Goal: Information Seeking & Learning: Find specific fact

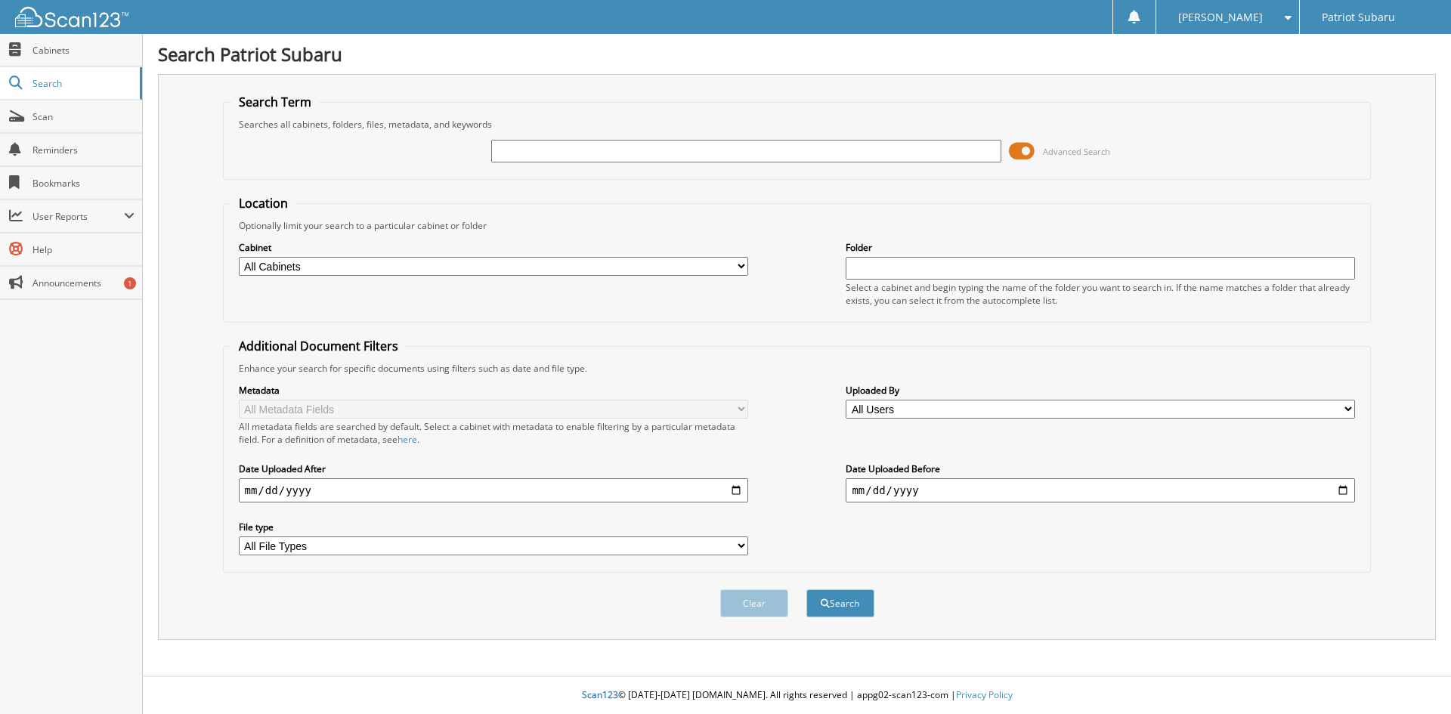
click at [614, 270] on select "All Cabinets 2025 PAYABLES CAR DEALS OUTRIGHT PURCHASE PARTS SERVICE RO Needs F…" at bounding box center [493, 266] width 509 height 19
select select "15546"
click at [239, 257] on select "All Cabinets 2025 PAYABLES CAR DEALS OUTRIGHT PURCHASE PARTS SERVICE RO Needs F…" at bounding box center [493, 266] width 509 height 19
click at [945, 411] on select "All Users AARON SMITH Amy Harrop Anna Hausler BOBBY VALLE BRANDIS FLEMING-GONZA…" at bounding box center [1100, 409] width 509 height 19
click at [744, 341] on fieldset "Additional Document Filters Enhance your search for specific documents using fi…" at bounding box center [797, 455] width 1149 height 235
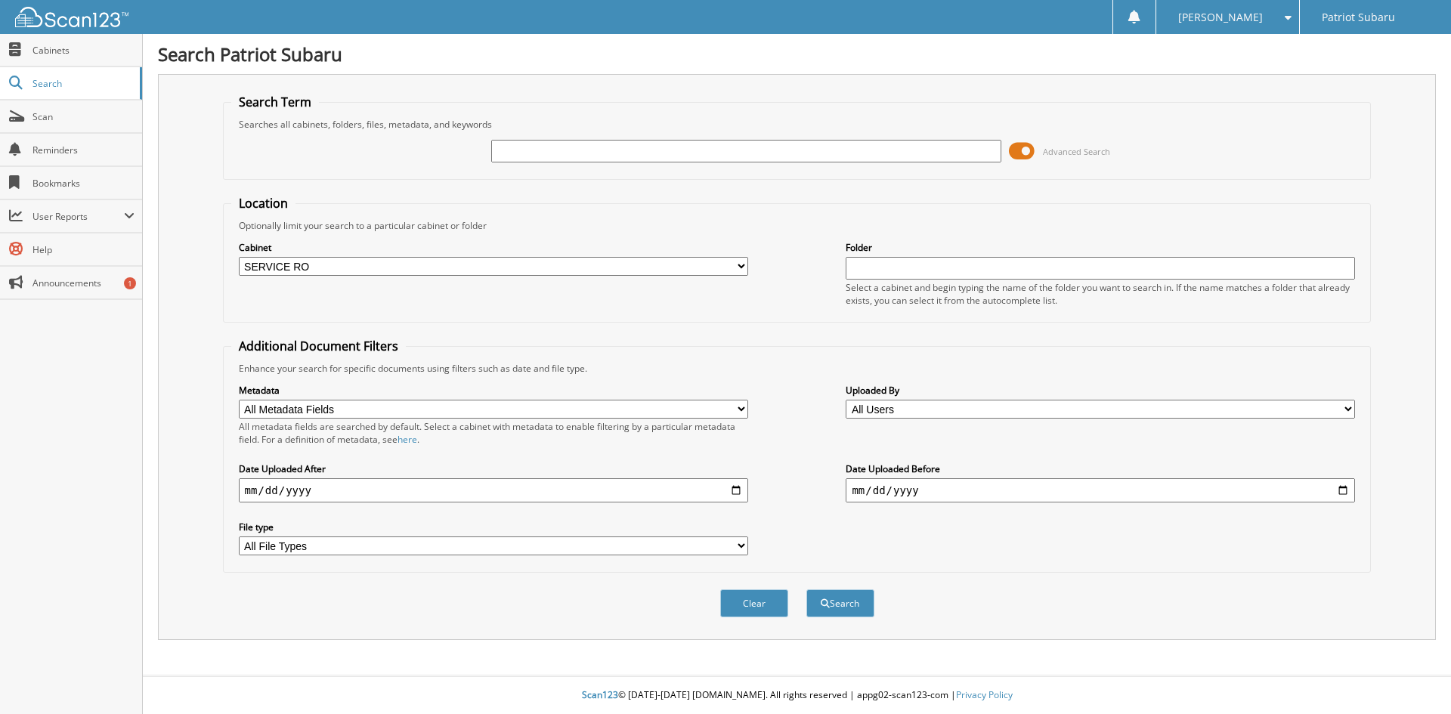
click at [550, 271] on select "All Cabinets 2025 PAYABLES CAR DEALS OUTRIGHT PURCHASE PARTS SERVICE RO Needs F…" at bounding box center [493, 266] width 509 height 19
select select
click at [239, 257] on select "All Cabinets 2025 PAYABLES CAR DEALS OUTRIGHT PURCHASE PARTS SERVICE RO Needs F…" at bounding box center [493, 266] width 509 height 19
click at [695, 165] on div "Advanced Search" at bounding box center [797, 151] width 1132 height 41
click at [698, 157] on input "text" at bounding box center [745, 151] width 509 height 23
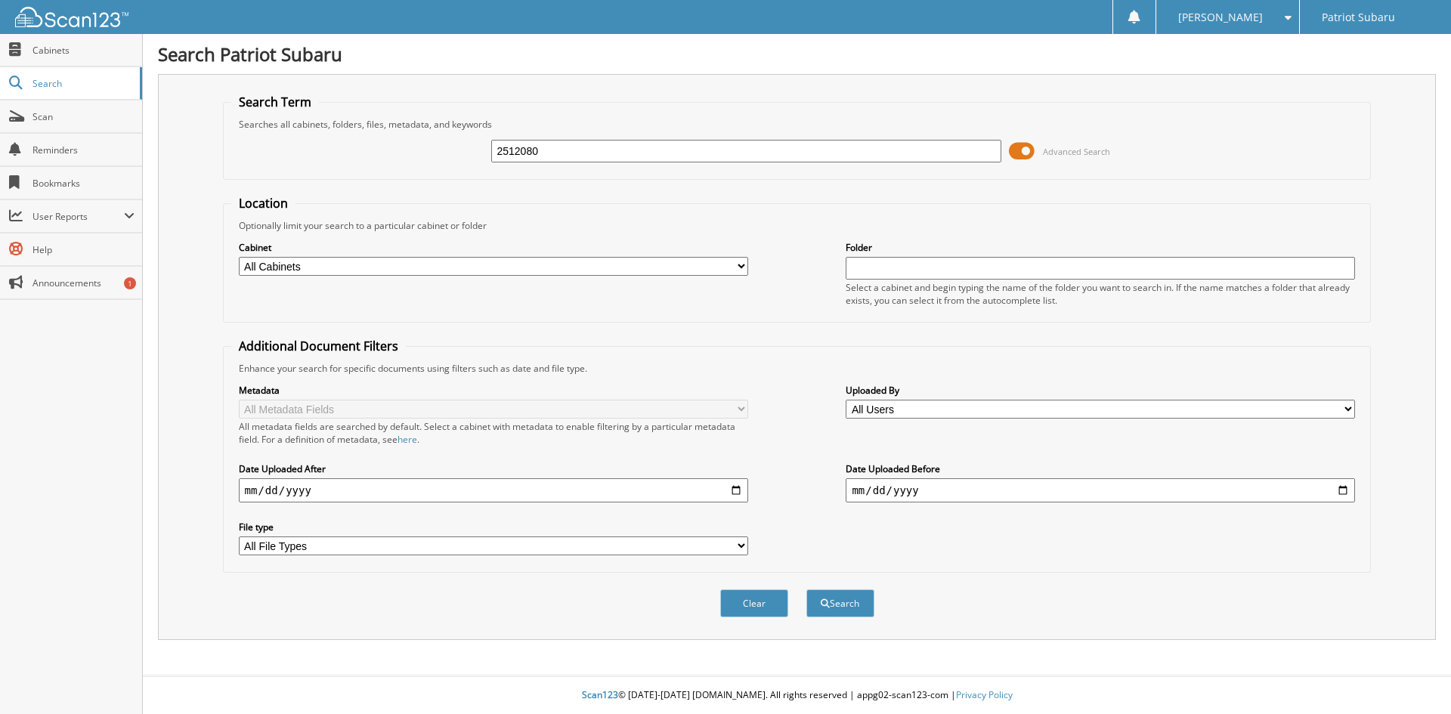
type input "2512080"
click at [806, 589] on button "Search" at bounding box center [840, 603] width 68 height 28
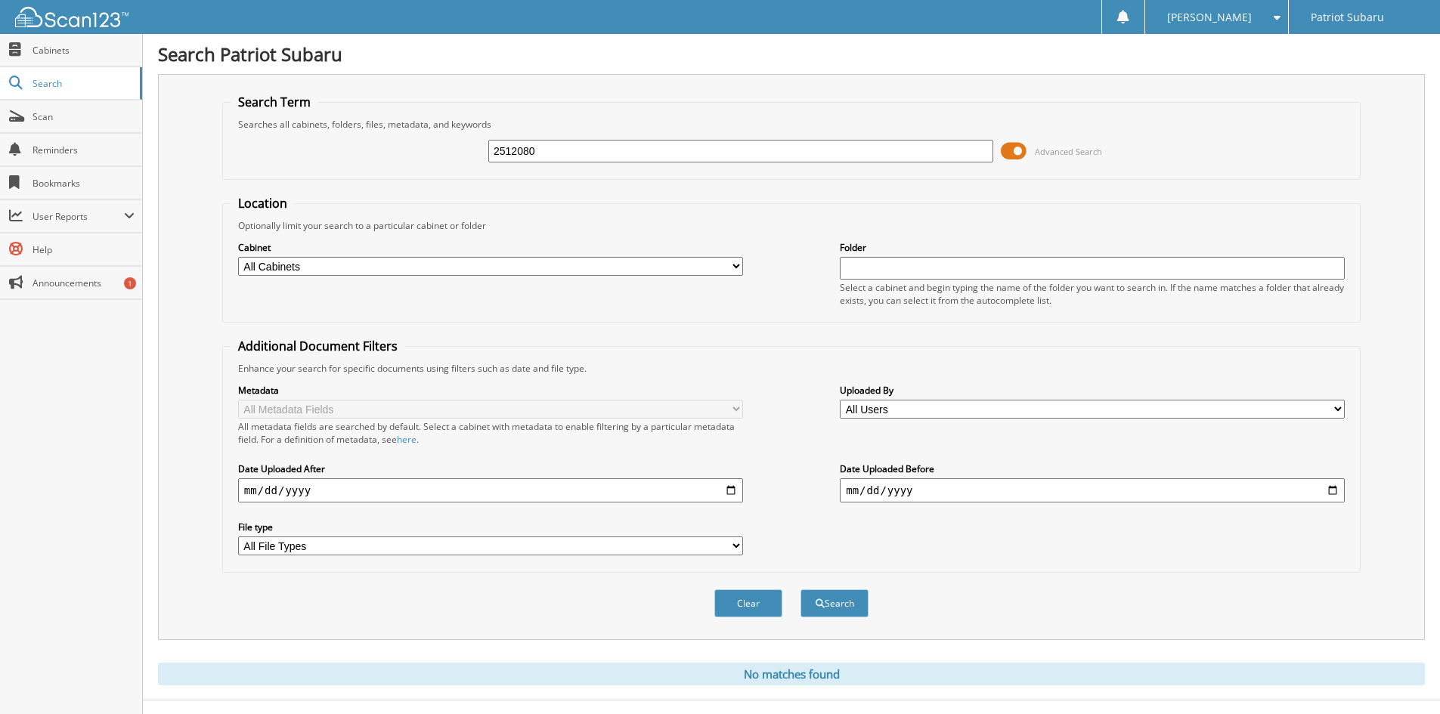
scroll to position [25, 0]
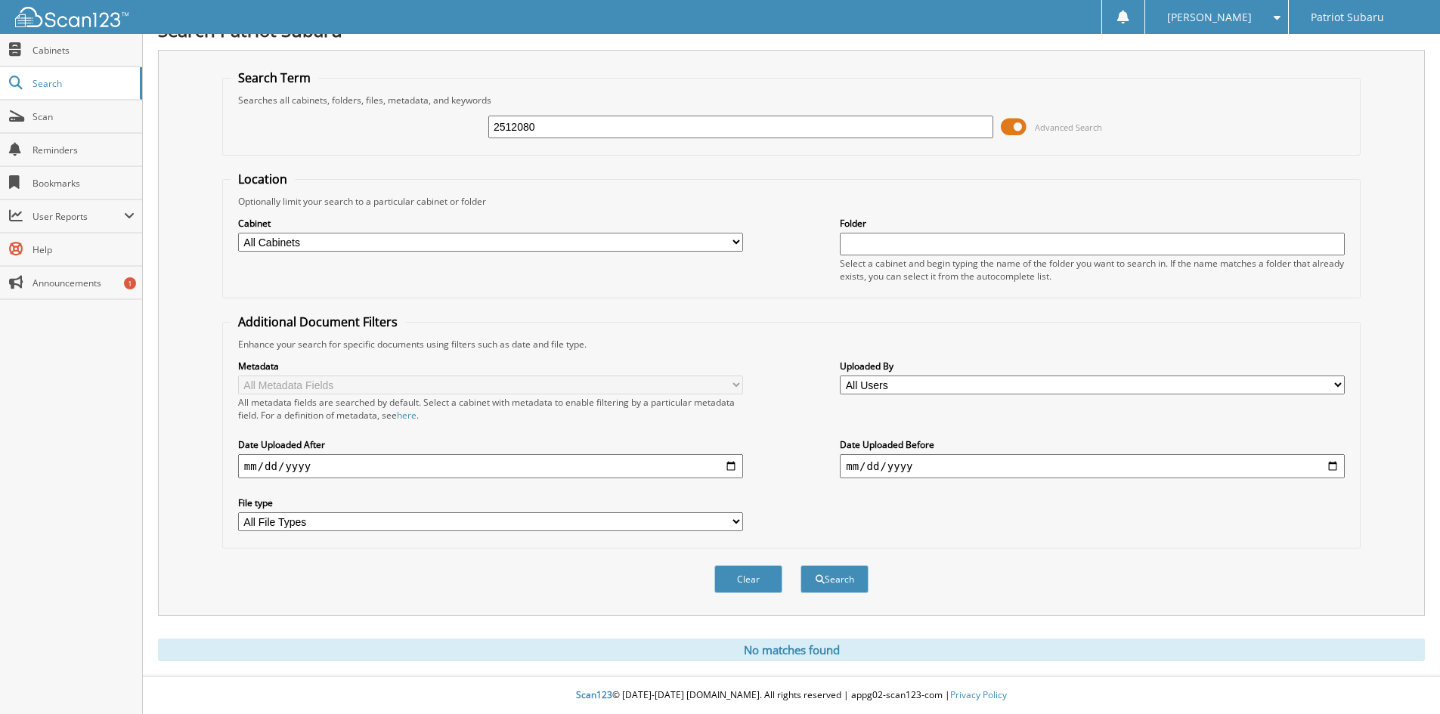
click at [642, 121] on input "2512080" at bounding box center [740, 127] width 505 height 23
type input "2512071"
click at [800, 565] on button "Search" at bounding box center [834, 579] width 68 height 28
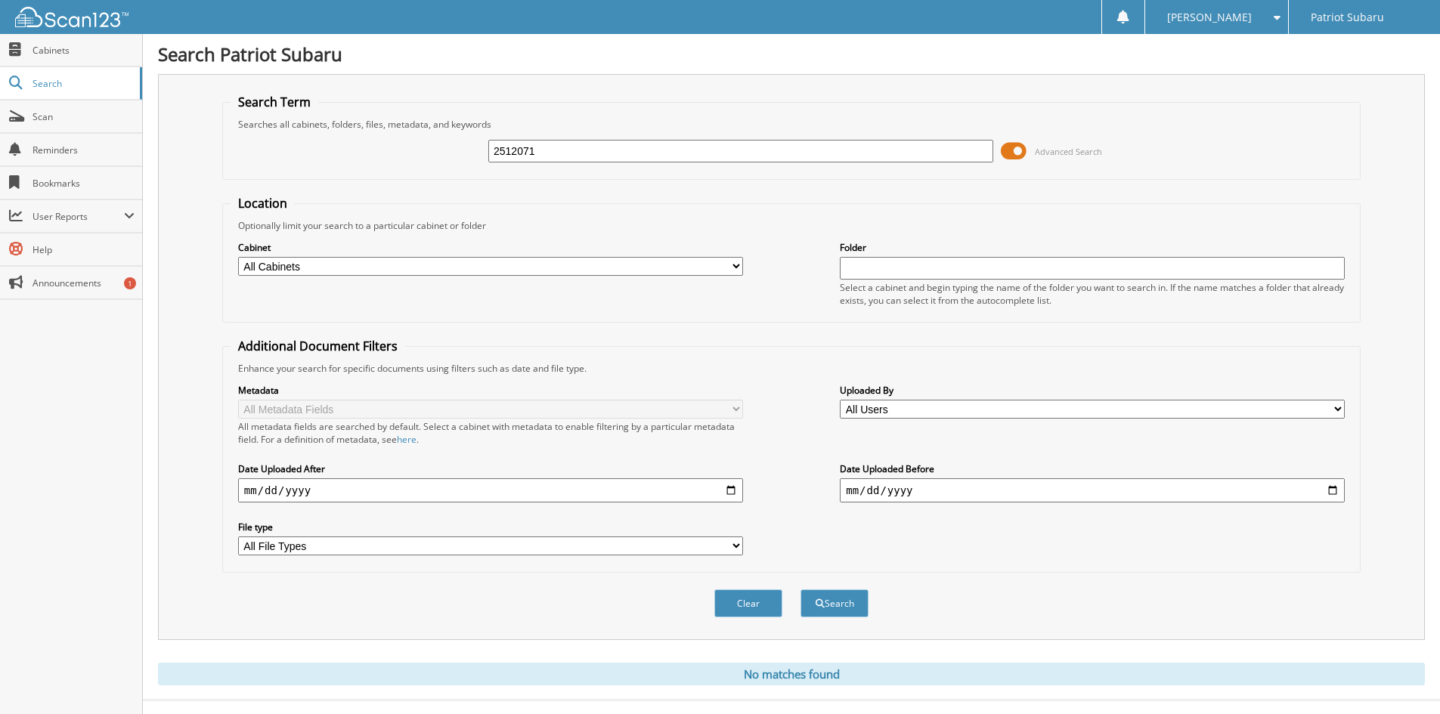
drag, startPoint x: 577, startPoint y: 160, endPoint x: 506, endPoint y: 184, distance: 75.0
click at [506, 184] on form "Search Term Searches all cabinets, folders, files, metadata, and keywords 25120…" at bounding box center [791, 364] width 1138 height 540
type input "2512083"
click at [800, 589] on button "Search" at bounding box center [834, 603] width 68 height 28
drag, startPoint x: 573, startPoint y: 169, endPoint x: 566, endPoint y: 157, distance: 13.9
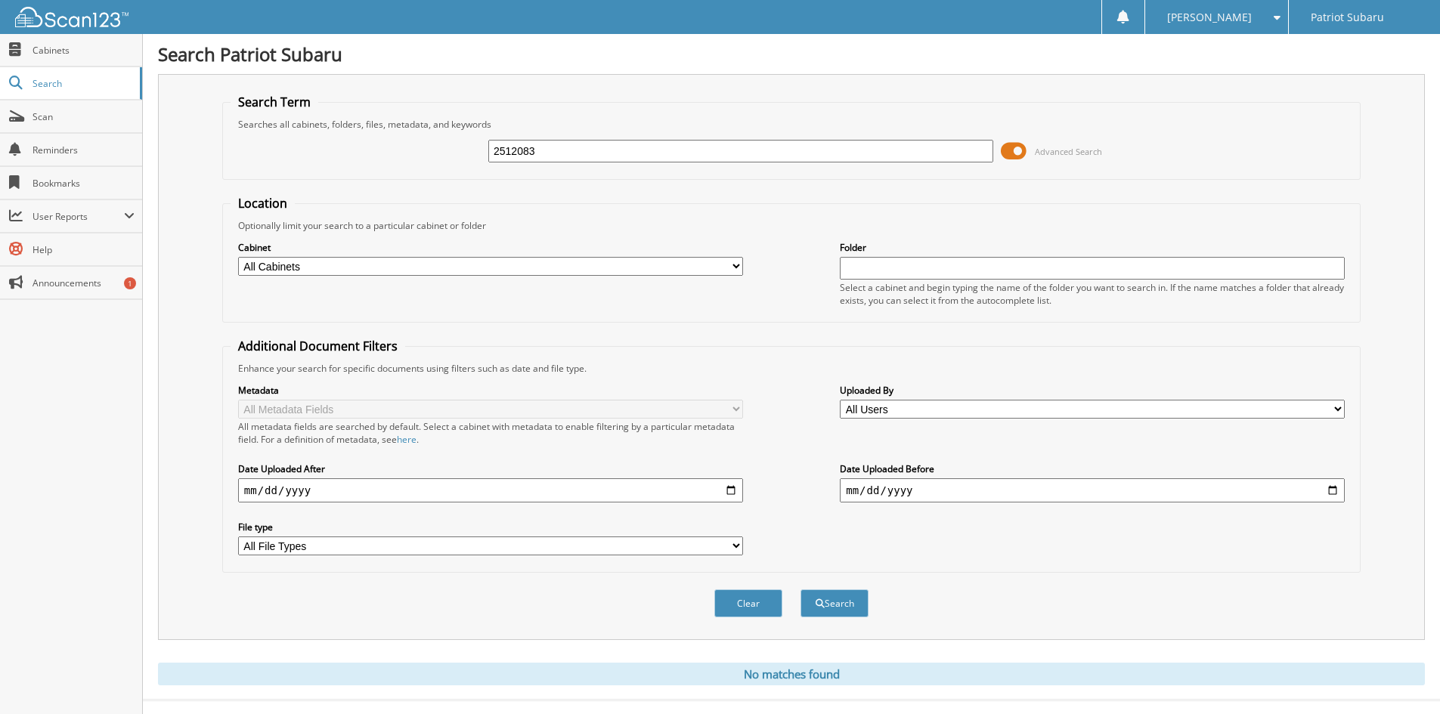
click at [565, 169] on div "2512083 Advanced Search" at bounding box center [792, 151] width 1122 height 41
drag, startPoint x: 566, startPoint y: 155, endPoint x: 507, endPoint y: 176, distance: 62.6
click at [507, 176] on fieldset "Search Term Searches all cabinets, folders, files, metadata, and keywords 25120…" at bounding box center [791, 137] width 1138 height 86
type input "2512114"
click at [800, 589] on button "Search" at bounding box center [834, 603] width 68 height 28
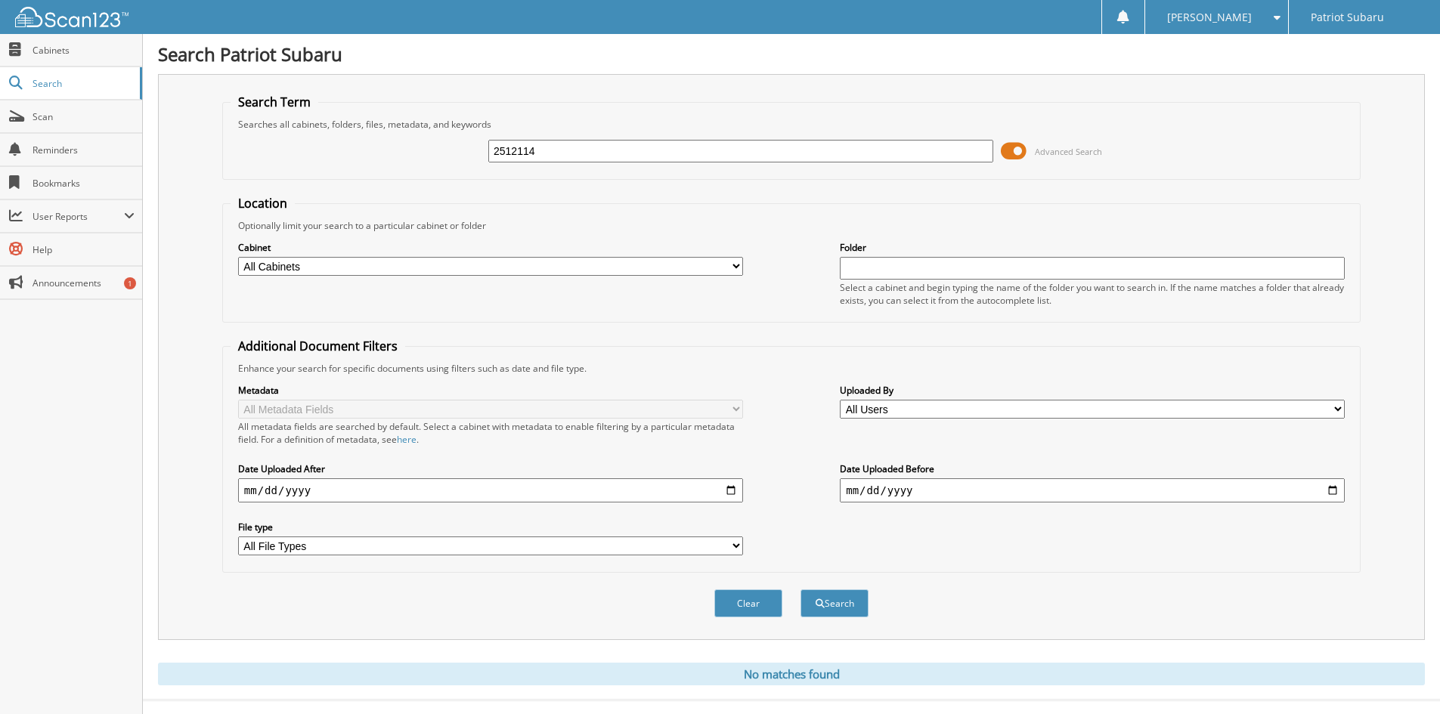
drag, startPoint x: 583, startPoint y: 144, endPoint x: 506, endPoint y: 177, distance: 83.3
click at [506, 177] on fieldset "Search Term Searches all cabinets, folders, files, metadata, and keywords 25121…" at bounding box center [791, 137] width 1138 height 86
type input "2512065"
click at [800, 589] on button "Search" at bounding box center [834, 603] width 68 height 28
drag, startPoint x: 594, startPoint y: 147, endPoint x: 505, endPoint y: 197, distance: 102.5
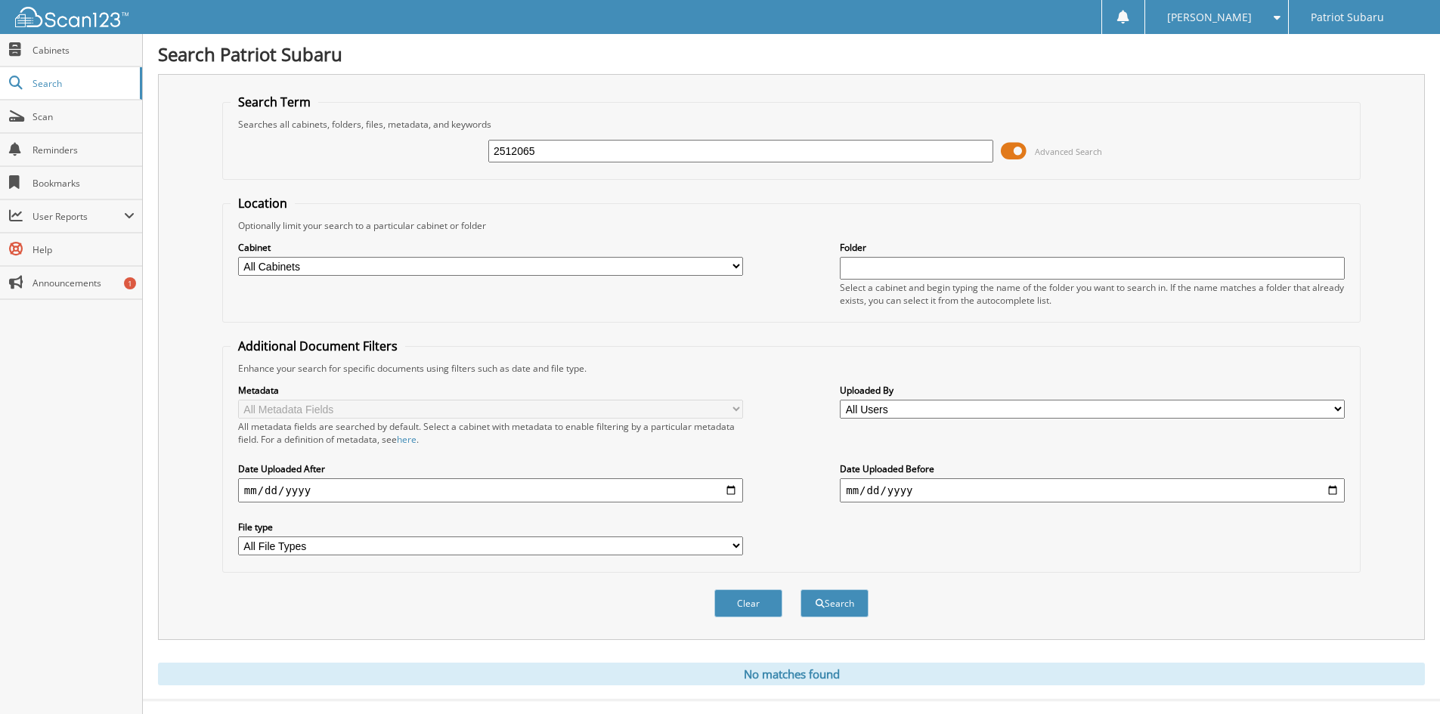
click at [505, 197] on form "Search Term Searches all cabinets, folders, files, metadata, and keywords 25120…" at bounding box center [791, 364] width 1138 height 540
type input "2512031"
click at [800, 589] on button "Search" at bounding box center [834, 603] width 68 height 28
drag, startPoint x: 568, startPoint y: 155, endPoint x: 503, endPoint y: 184, distance: 71.1
click at [503, 184] on form "Search Term Searches all cabinets, folders, files, metadata, and keywords 25120…" at bounding box center [791, 364] width 1138 height 540
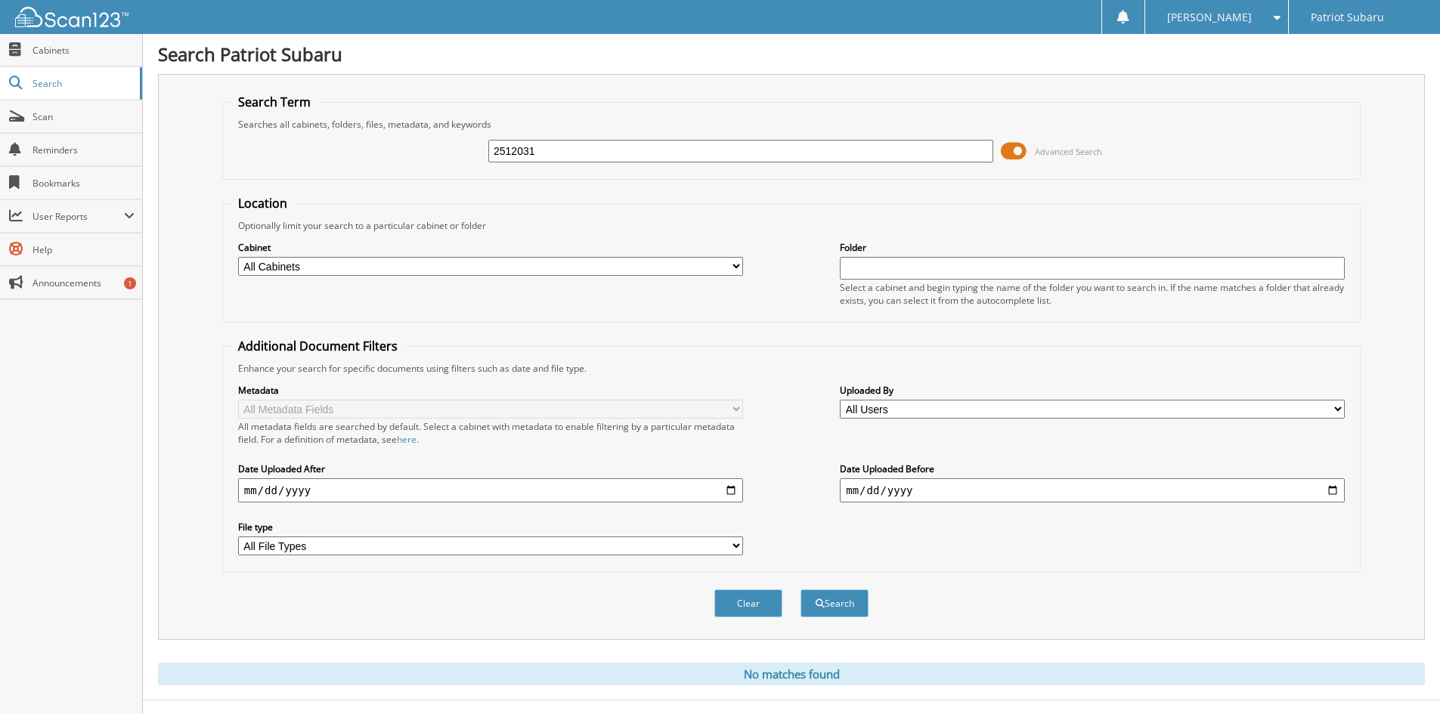
click at [560, 162] on input "2512031" at bounding box center [740, 151] width 505 height 23
drag, startPoint x: 561, startPoint y: 161, endPoint x: 520, endPoint y: 175, distance: 43.0
click at [520, 175] on fieldset "Search Term Searches all cabinets, folders, files, metadata, and keywords 25120…" at bounding box center [791, 137] width 1138 height 86
type input "2511987"
click at [800, 589] on button "Search" at bounding box center [834, 603] width 68 height 28
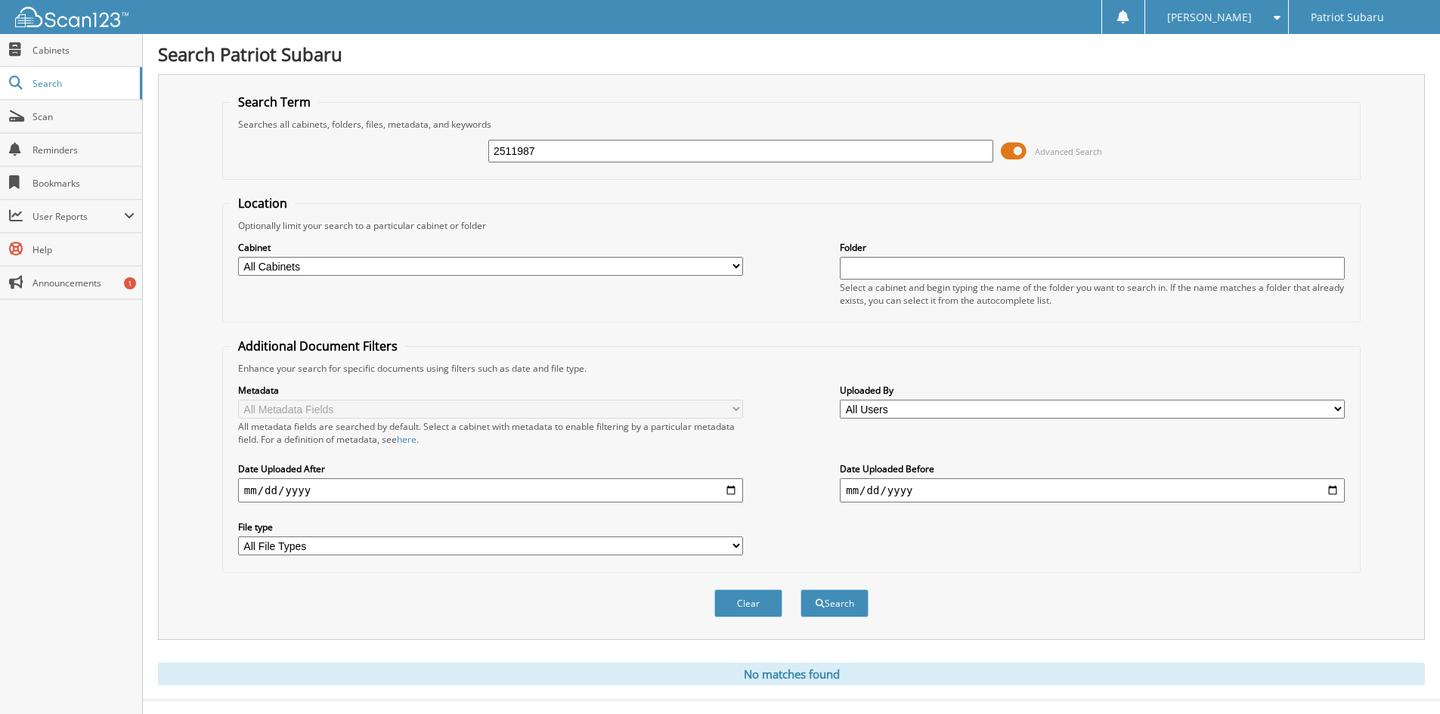
drag, startPoint x: 560, startPoint y: 153, endPoint x: 507, endPoint y: 182, distance: 60.2
click at [507, 182] on form "Search Term Searches all cabinets, folders, files, metadata, and keywords 25119…" at bounding box center [791, 364] width 1138 height 540
type input "2511999"
click at [800, 589] on button "Search" at bounding box center [834, 603] width 68 height 28
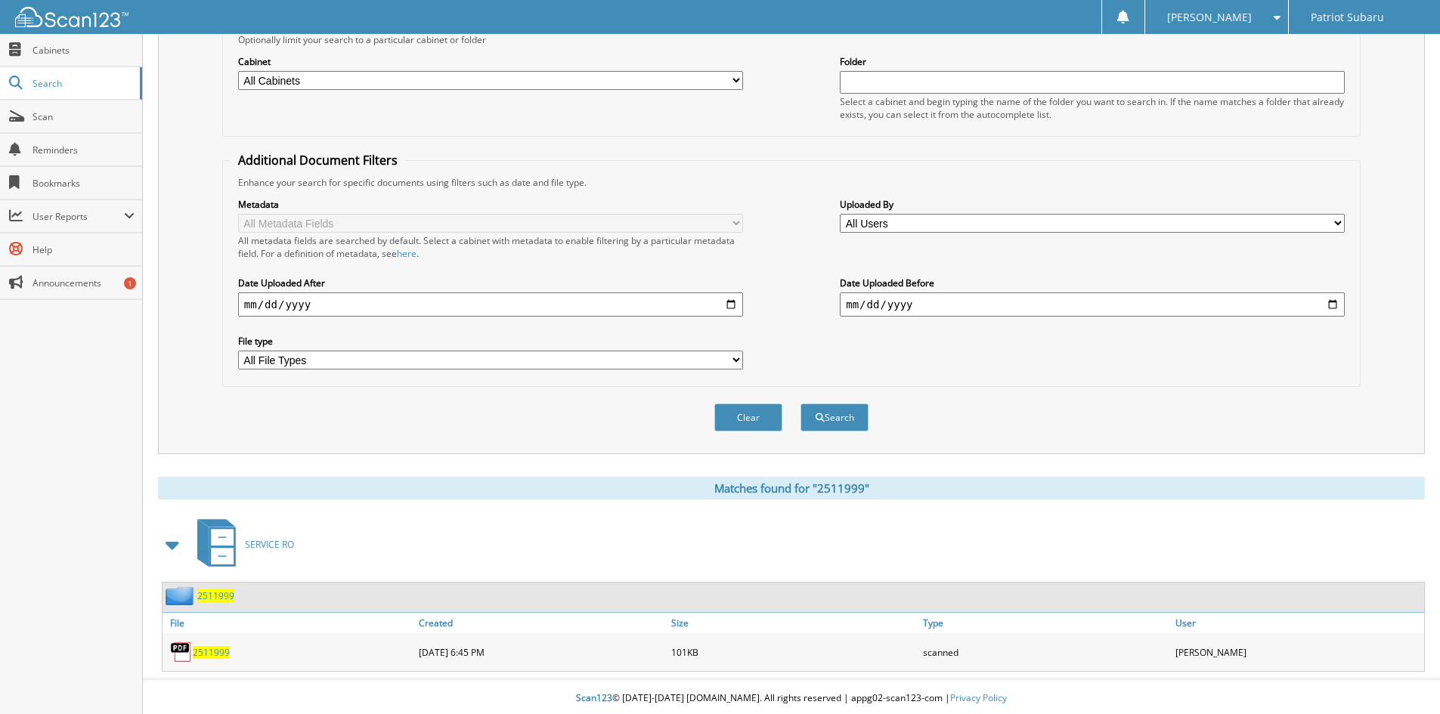
scroll to position [190, 0]
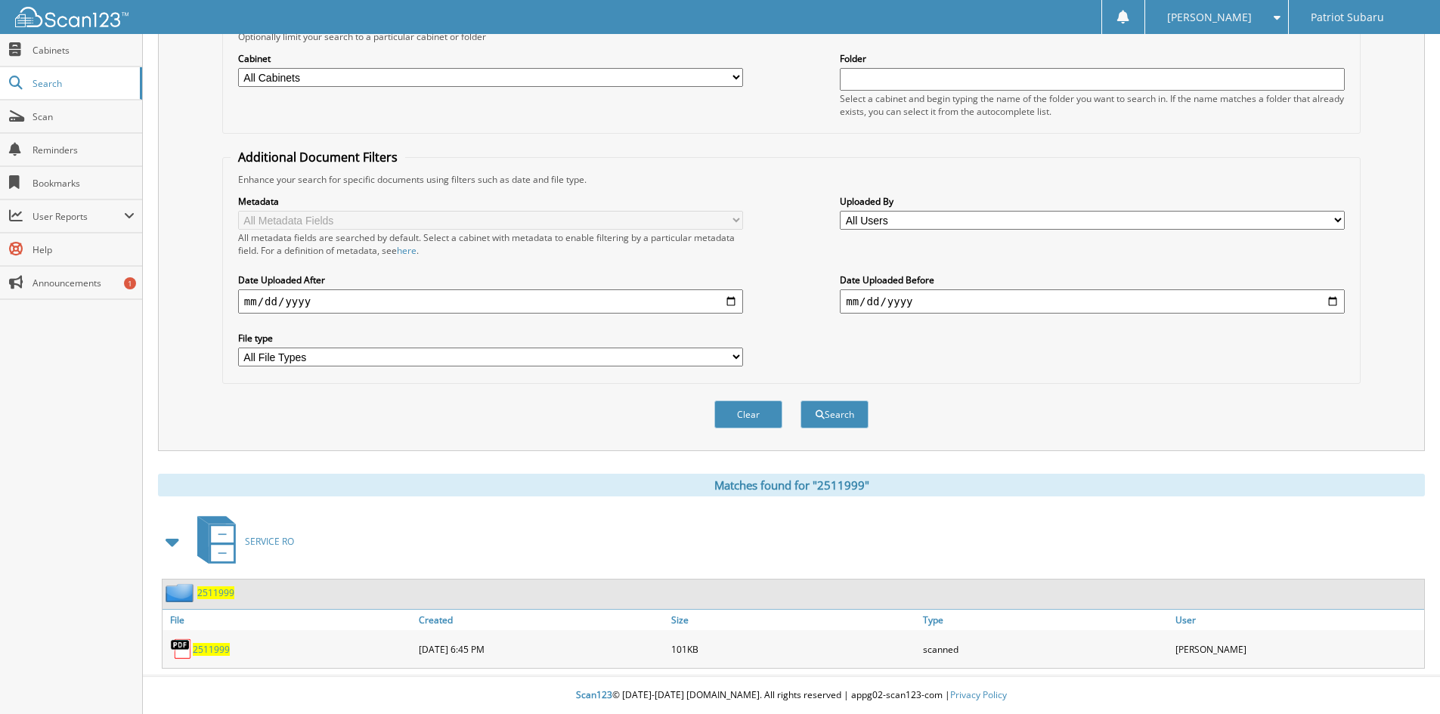
click at [212, 647] on span "2511999" at bounding box center [211, 649] width 37 height 13
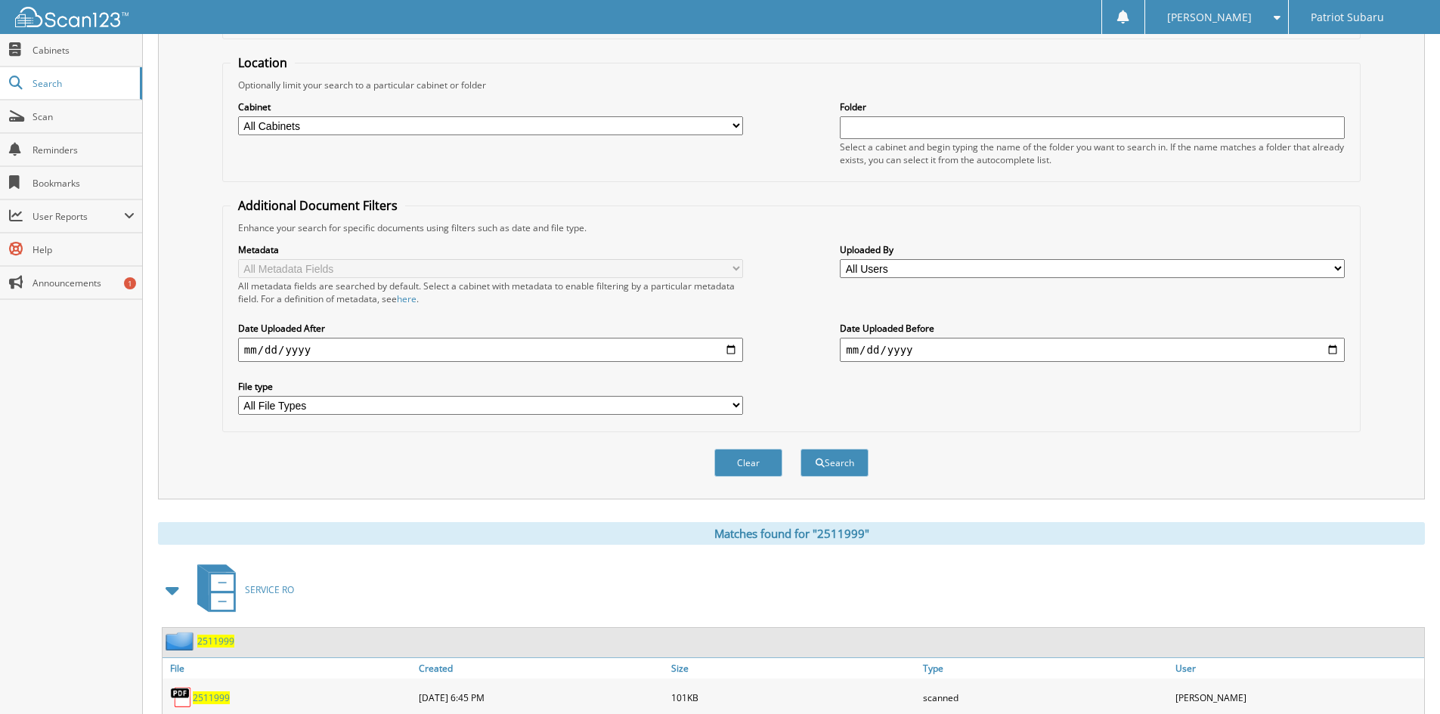
scroll to position [114, 0]
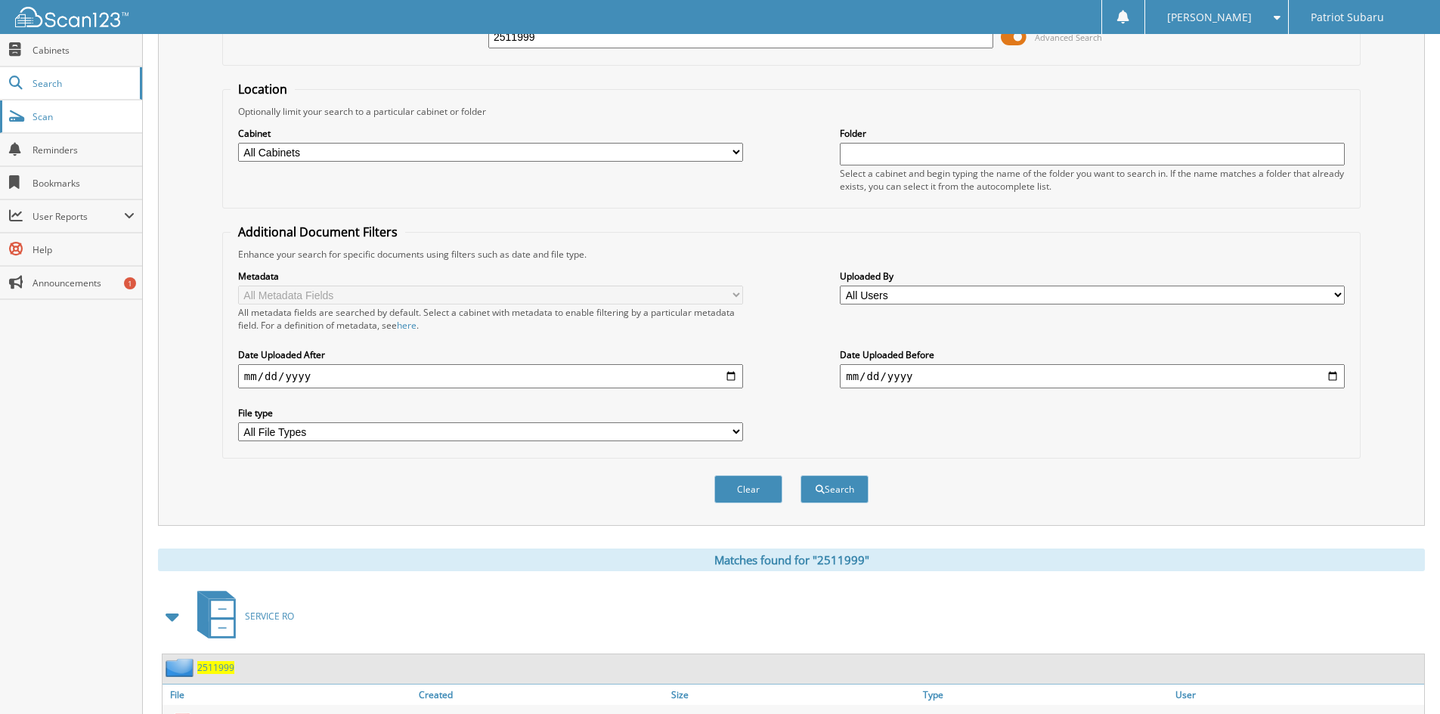
click at [82, 115] on span "Scan" at bounding box center [83, 116] width 102 height 13
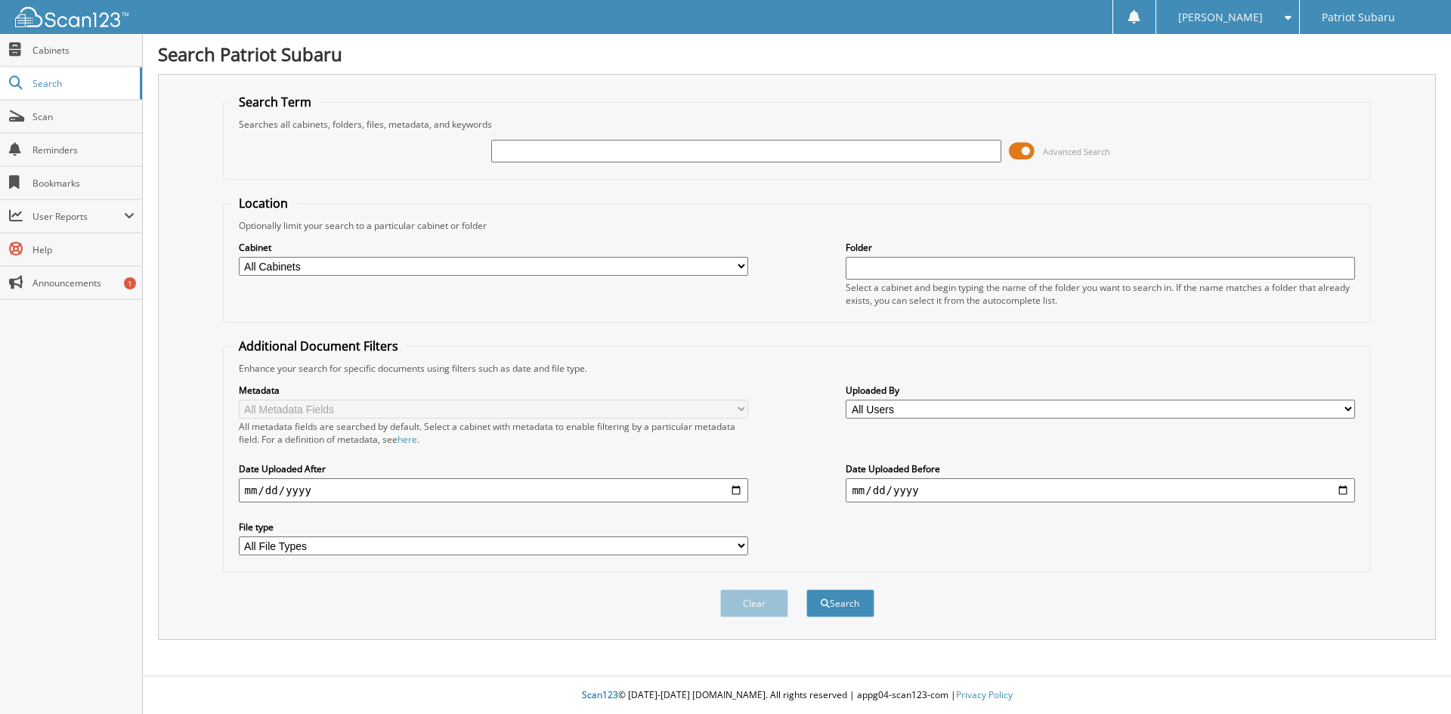
click at [553, 147] on input "text" at bounding box center [745, 151] width 509 height 23
type input "2511991"
click at [806, 589] on button "Search" at bounding box center [840, 603] width 68 height 28
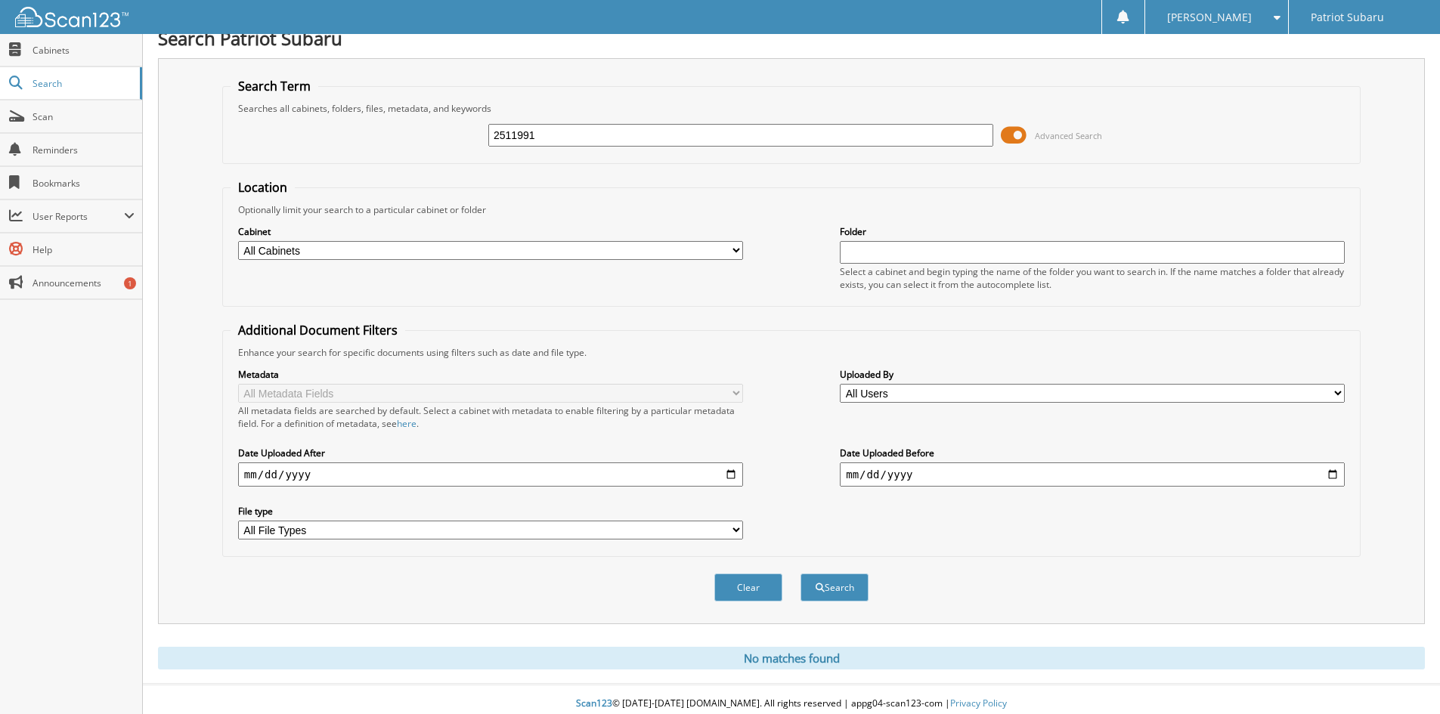
scroll to position [25, 0]
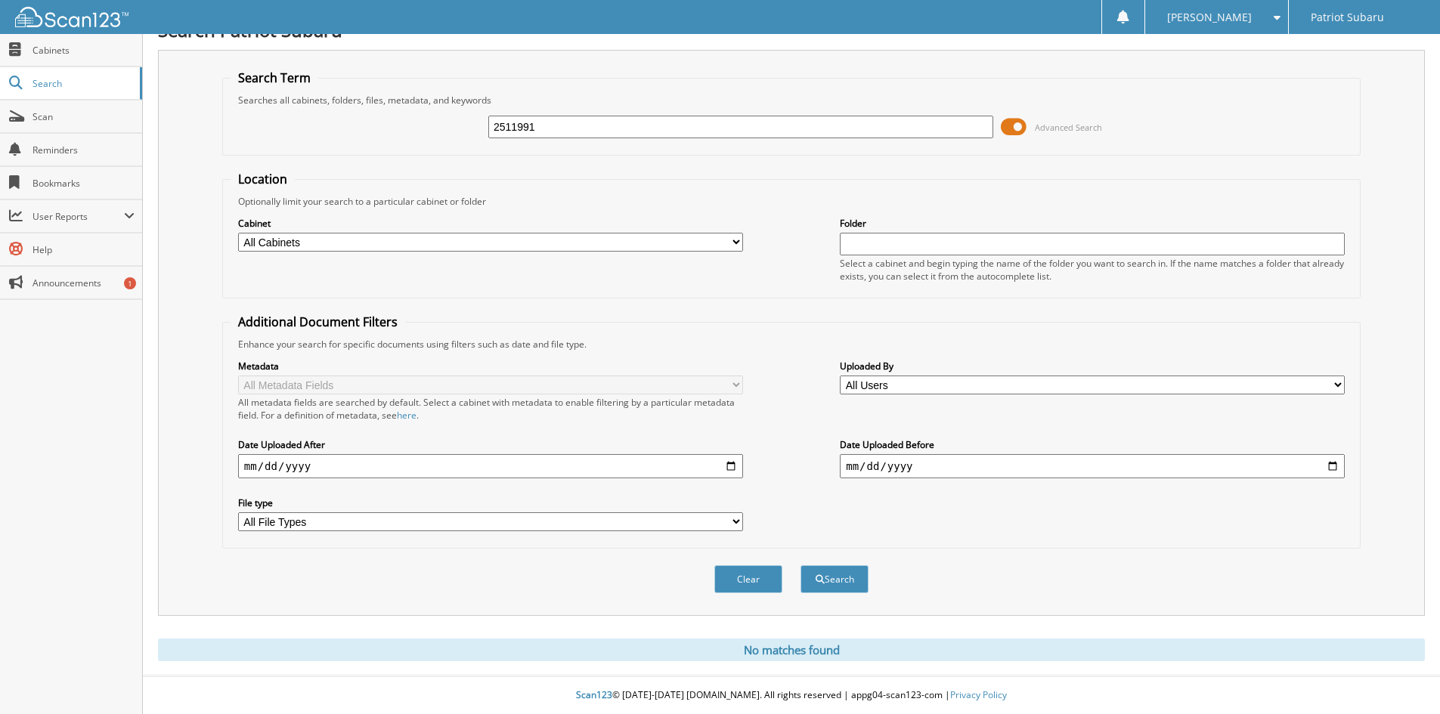
drag, startPoint x: 441, startPoint y: 137, endPoint x: 391, endPoint y: 140, distance: 50.0
click at [391, 140] on div "2511991 Advanced Search" at bounding box center [792, 127] width 1122 height 41
type input "2511905"
click at [800, 565] on button "Search" at bounding box center [834, 579] width 68 height 28
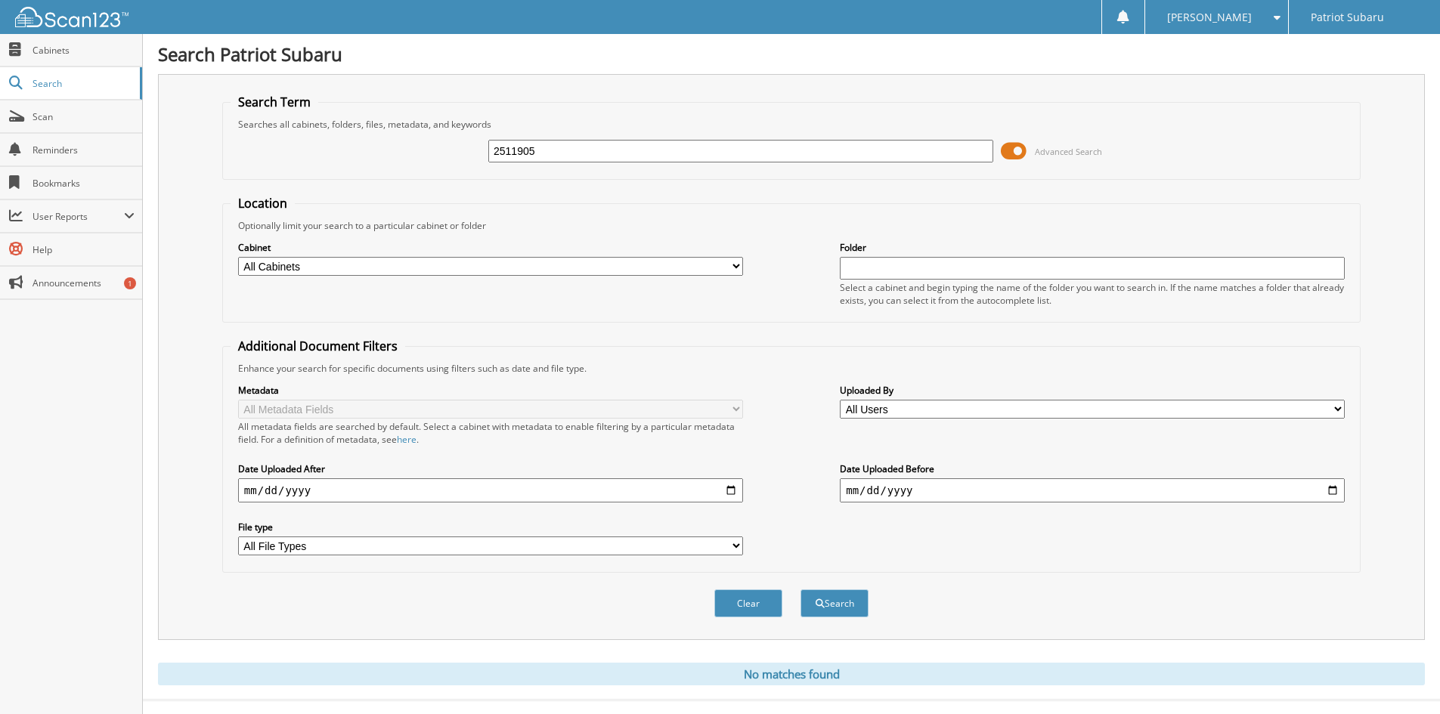
click at [679, 151] on input "2511905" at bounding box center [740, 151] width 505 height 23
type input "2511935"
click at [800, 589] on button "Search" at bounding box center [834, 603] width 68 height 28
click at [552, 153] on input "2511935" at bounding box center [740, 151] width 505 height 23
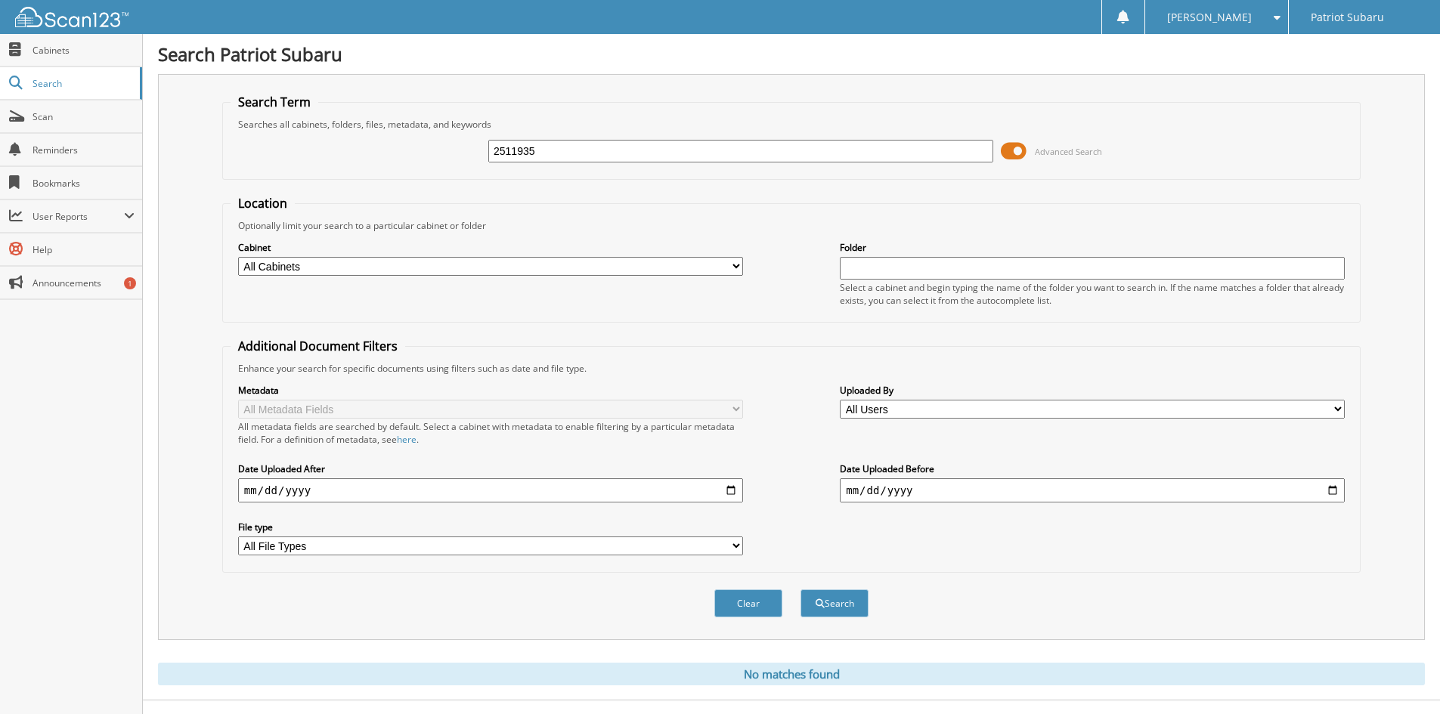
click at [552, 153] on input "2511935" at bounding box center [740, 151] width 505 height 23
type input "2511761"
click at [800, 589] on button "Search" at bounding box center [834, 603] width 68 height 28
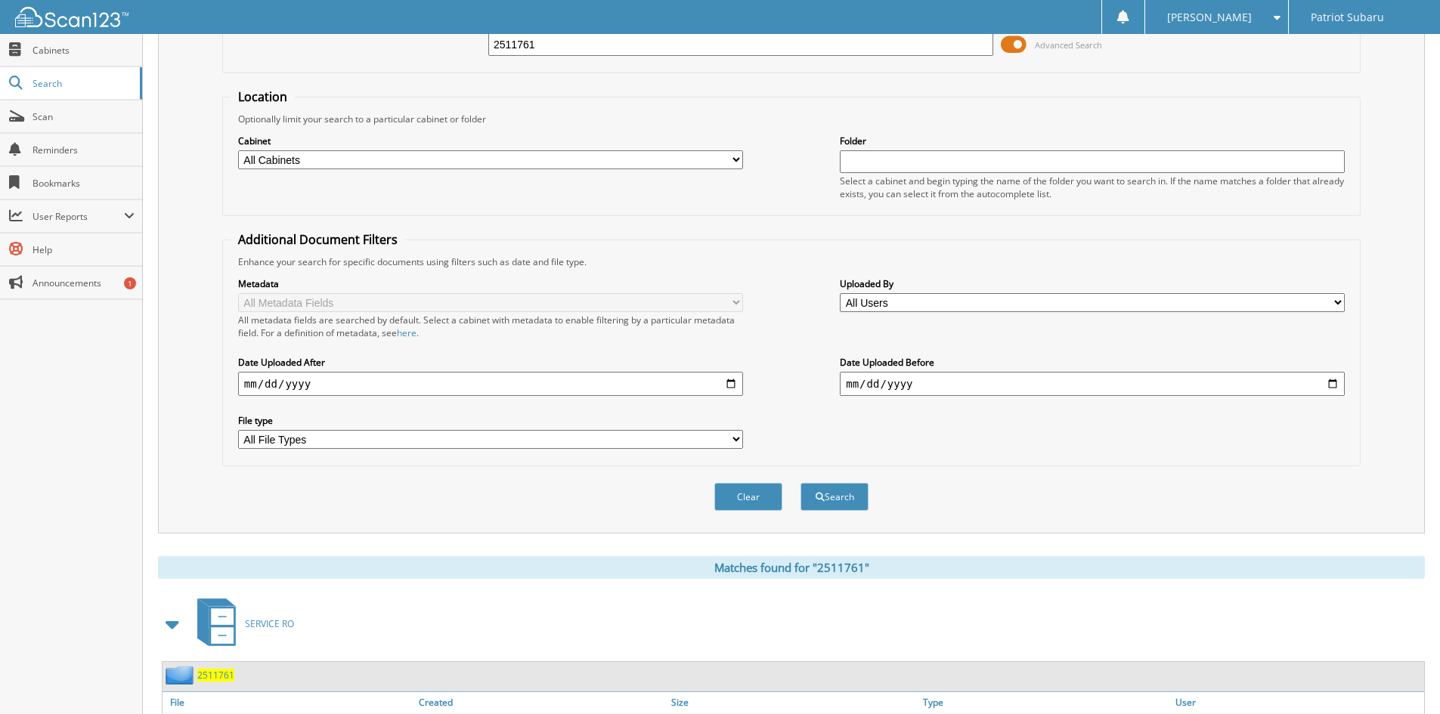
scroll to position [190, 0]
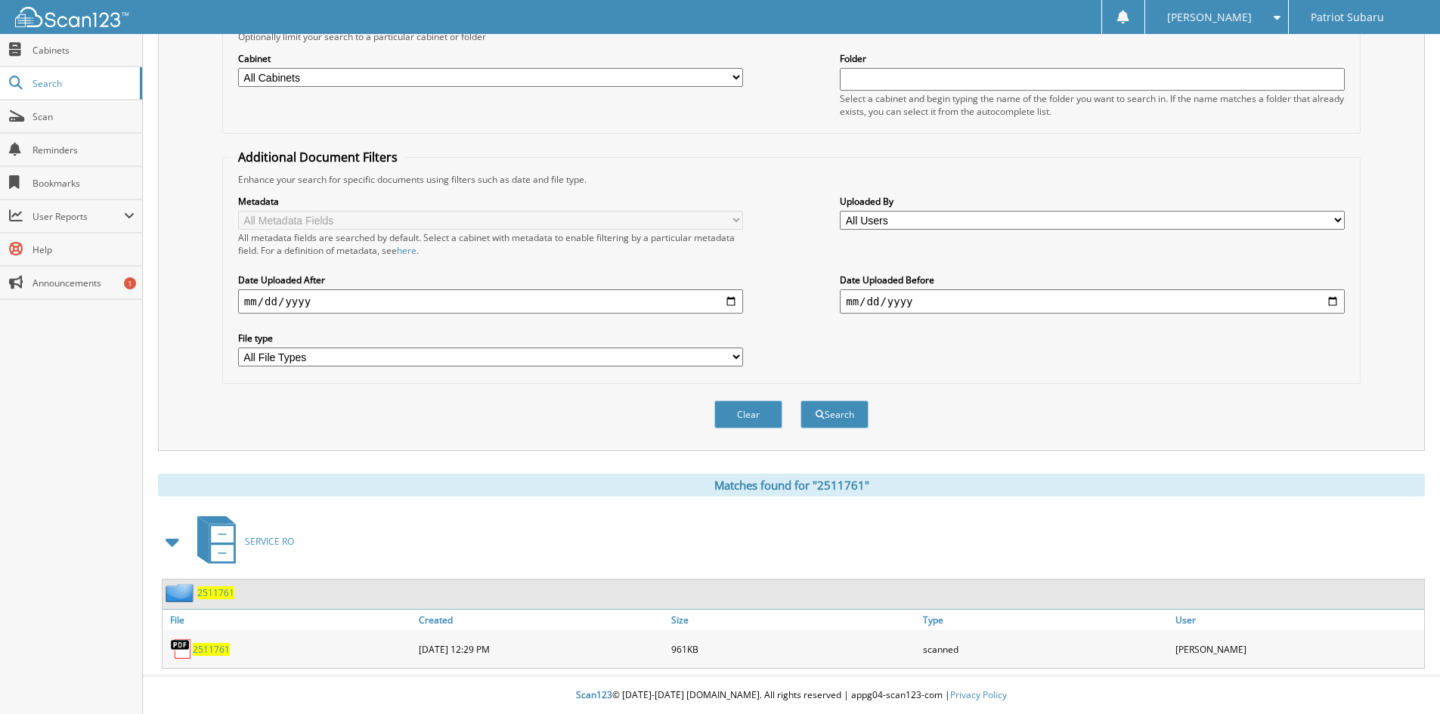
click at [224, 655] on span "2511761" at bounding box center [211, 649] width 37 height 13
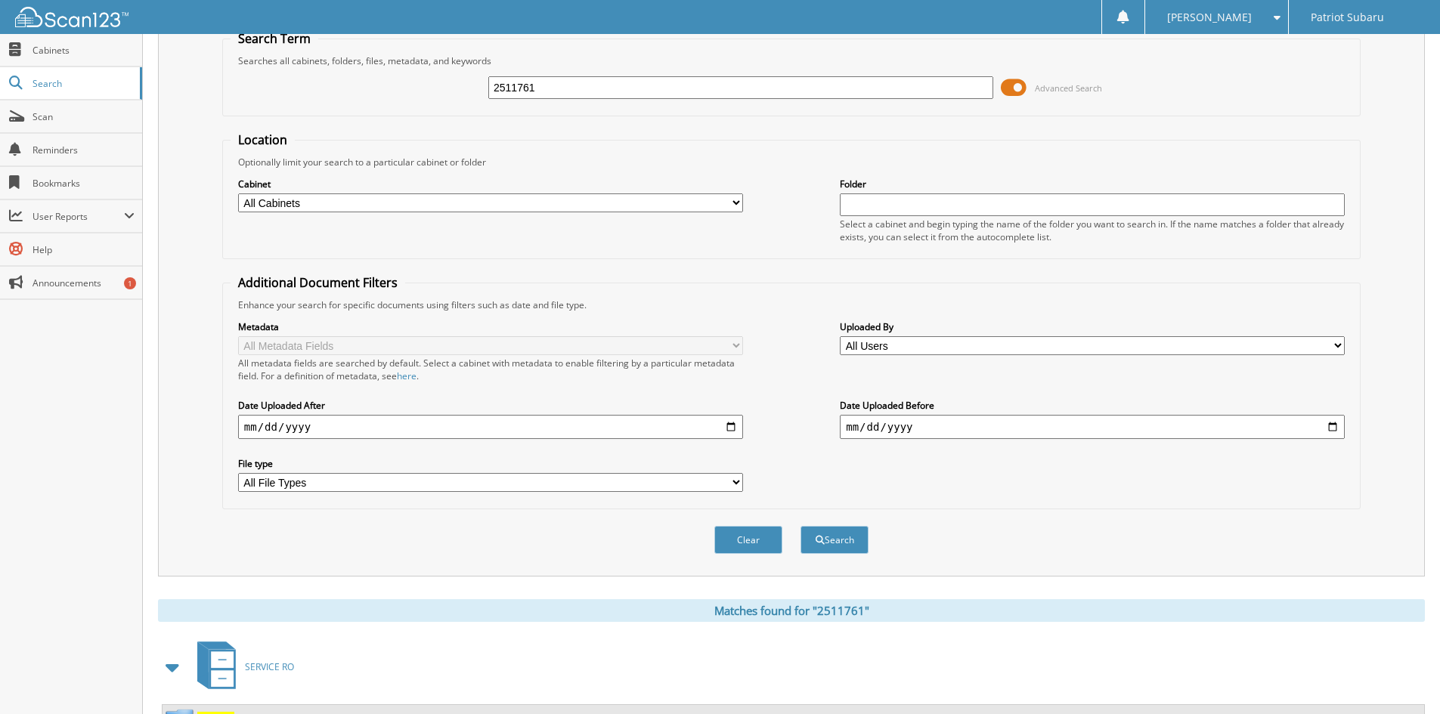
scroll to position [0, 0]
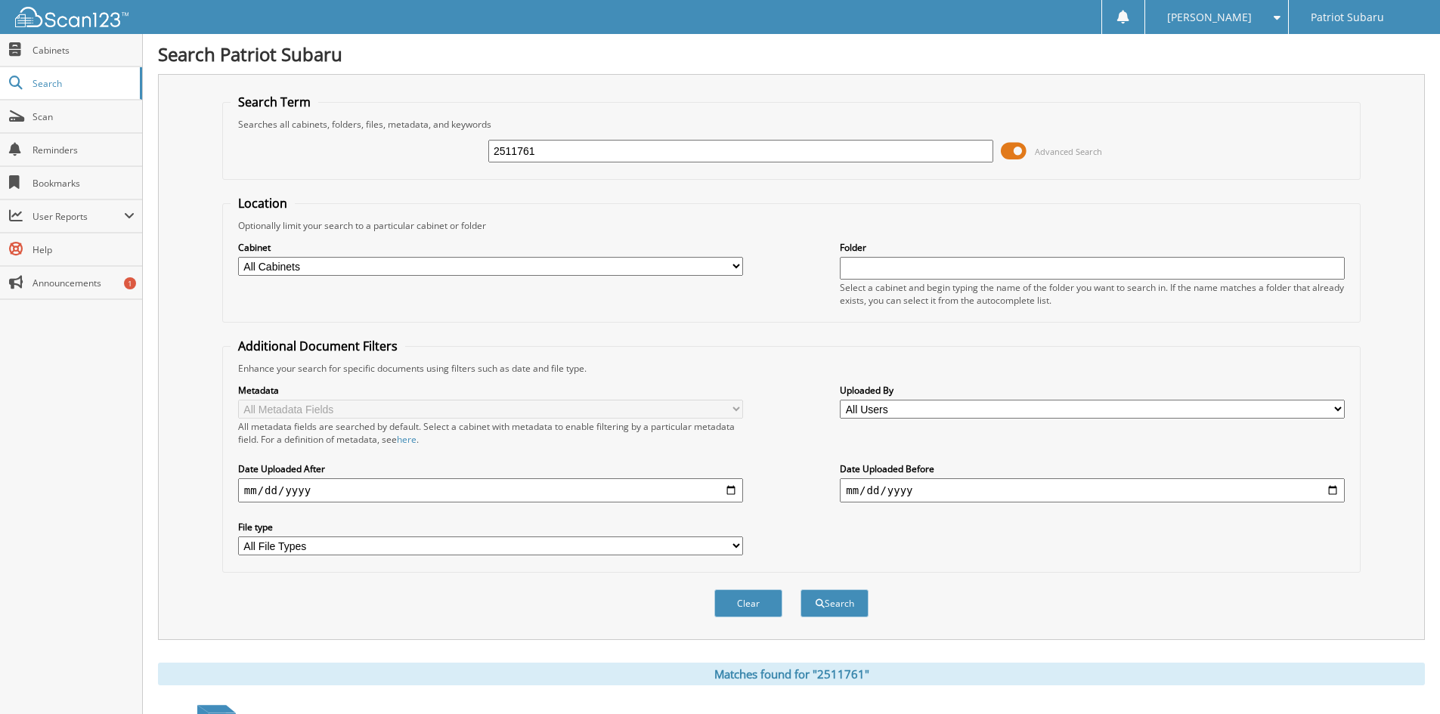
drag, startPoint x: 602, startPoint y: 157, endPoint x: 399, endPoint y: 156, distance: 202.5
click at [399, 156] on div "2511761 Advanced Search" at bounding box center [792, 151] width 1122 height 41
type input "2511832"
click at [800, 589] on button "Search" at bounding box center [834, 603] width 68 height 28
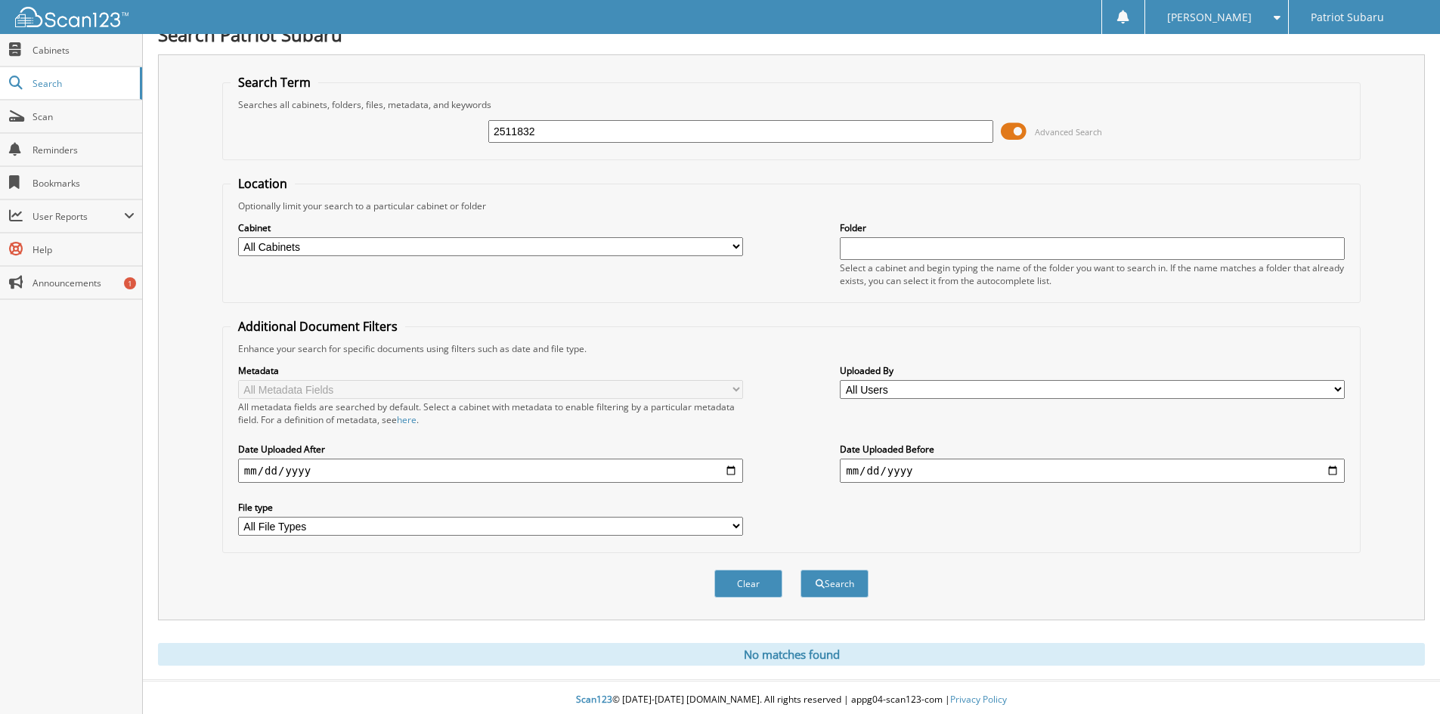
scroll to position [25, 0]
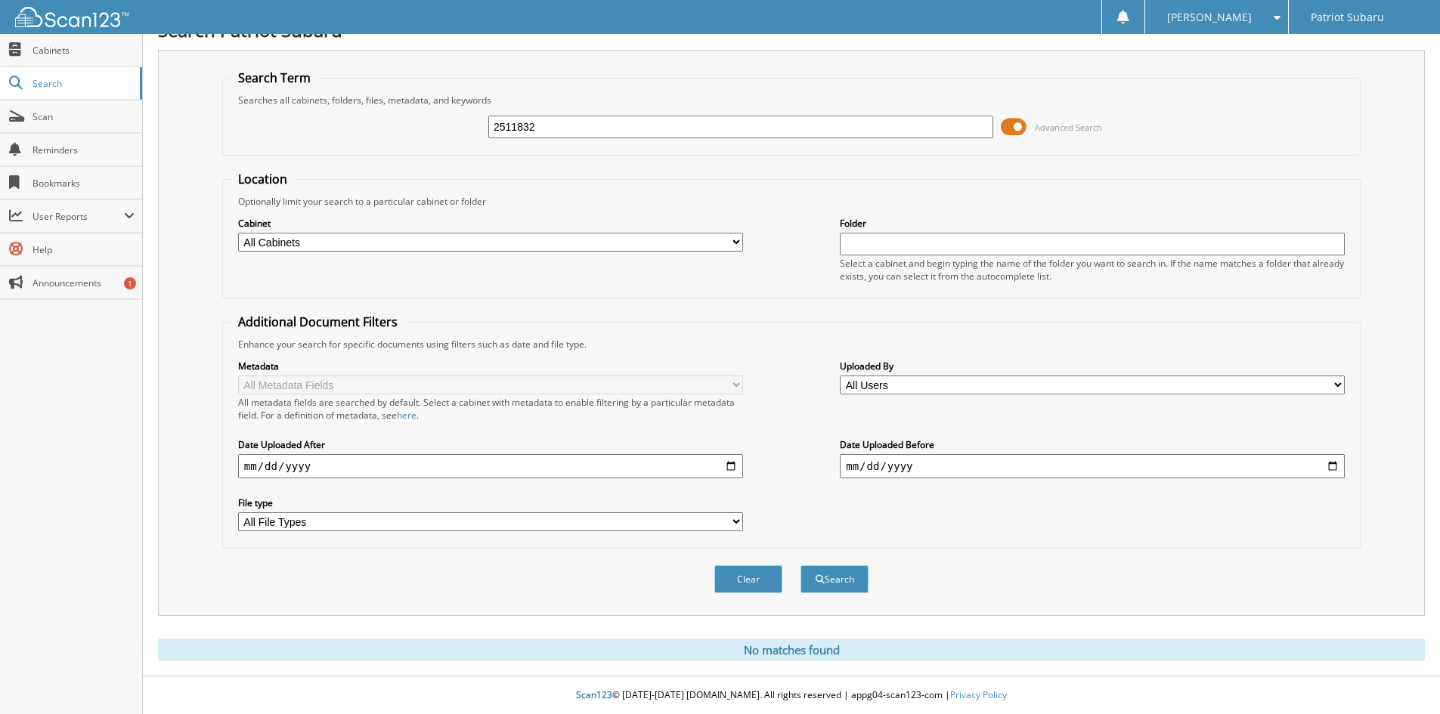
drag, startPoint x: 616, startPoint y: 122, endPoint x: 322, endPoint y: 125, distance: 294.0
click at [322, 125] on div "2511832 Advanced Search" at bounding box center [792, 127] width 1122 height 41
type input "2511666"
click at [800, 565] on button "Search" at bounding box center [834, 579] width 68 height 28
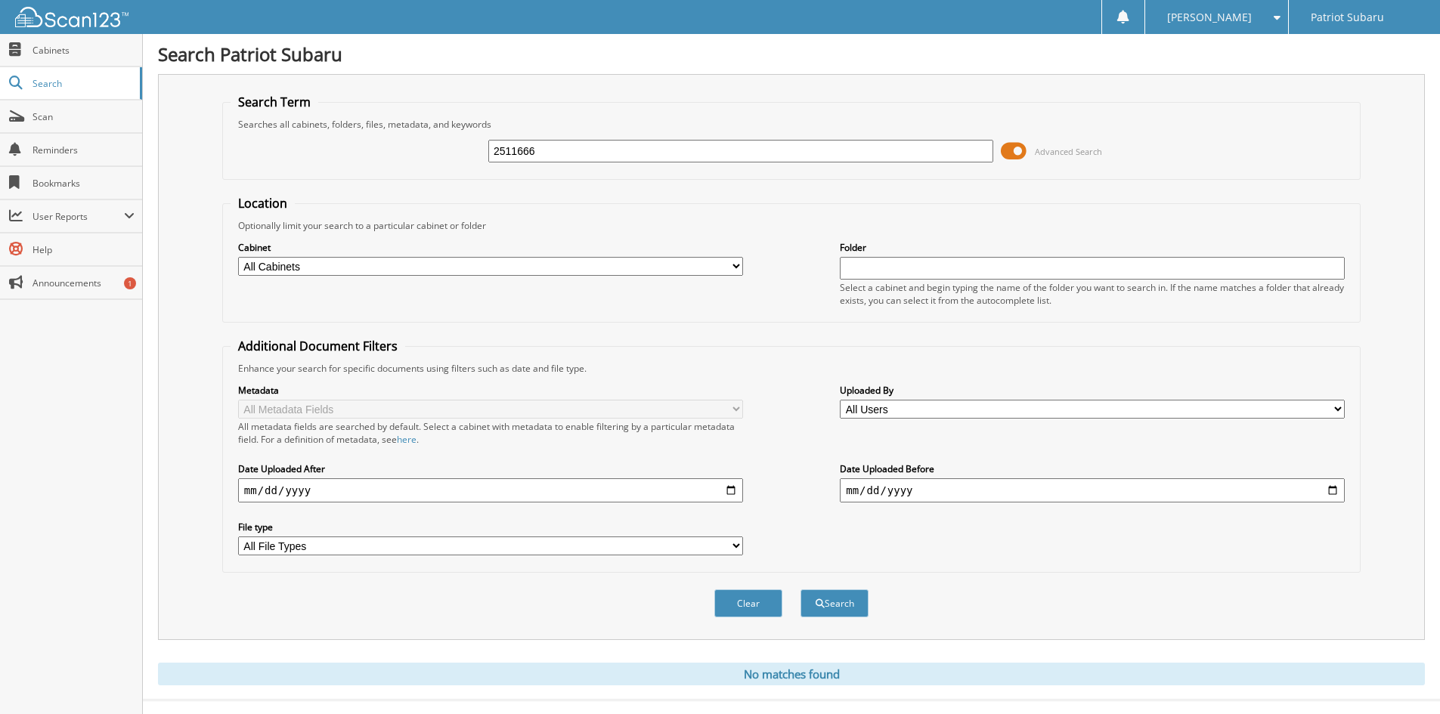
drag, startPoint x: 368, startPoint y: 161, endPoint x: 304, endPoint y: 163, distance: 64.3
click at [304, 163] on div "2511666 Advanced Search" at bounding box center [792, 151] width 1122 height 41
type input "2511645"
click at [800, 589] on button "Search" at bounding box center [834, 603] width 68 height 28
drag, startPoint x: 580, startPoint y: 156, endPoint x: 329, endPoint y: 159, distance: 251.7
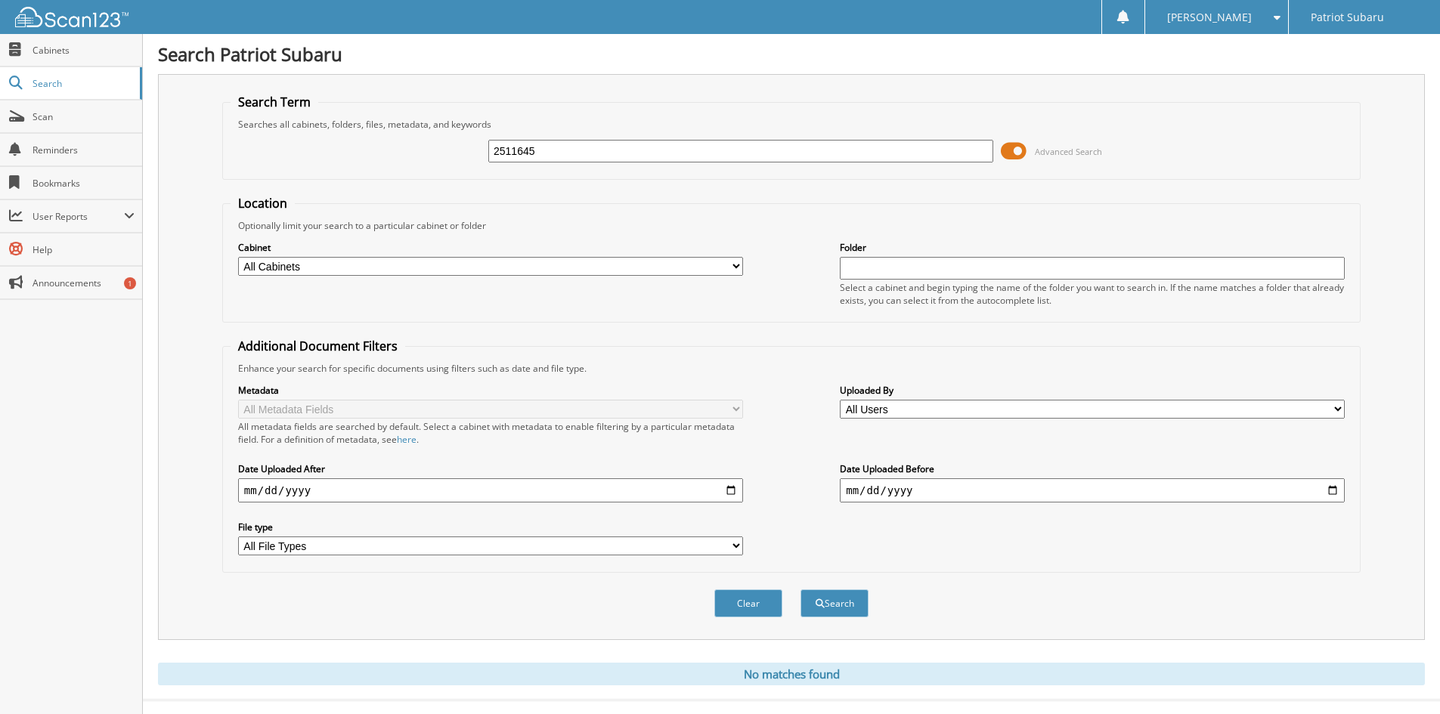
click at [329, 159] on div "2511645 Advanced Search" at bounding box center [792, 151] width 1122 height 41
type input "2511575"
click at [800, 589] on button "Search" at bounding box center [834, 603] width 68 height 28
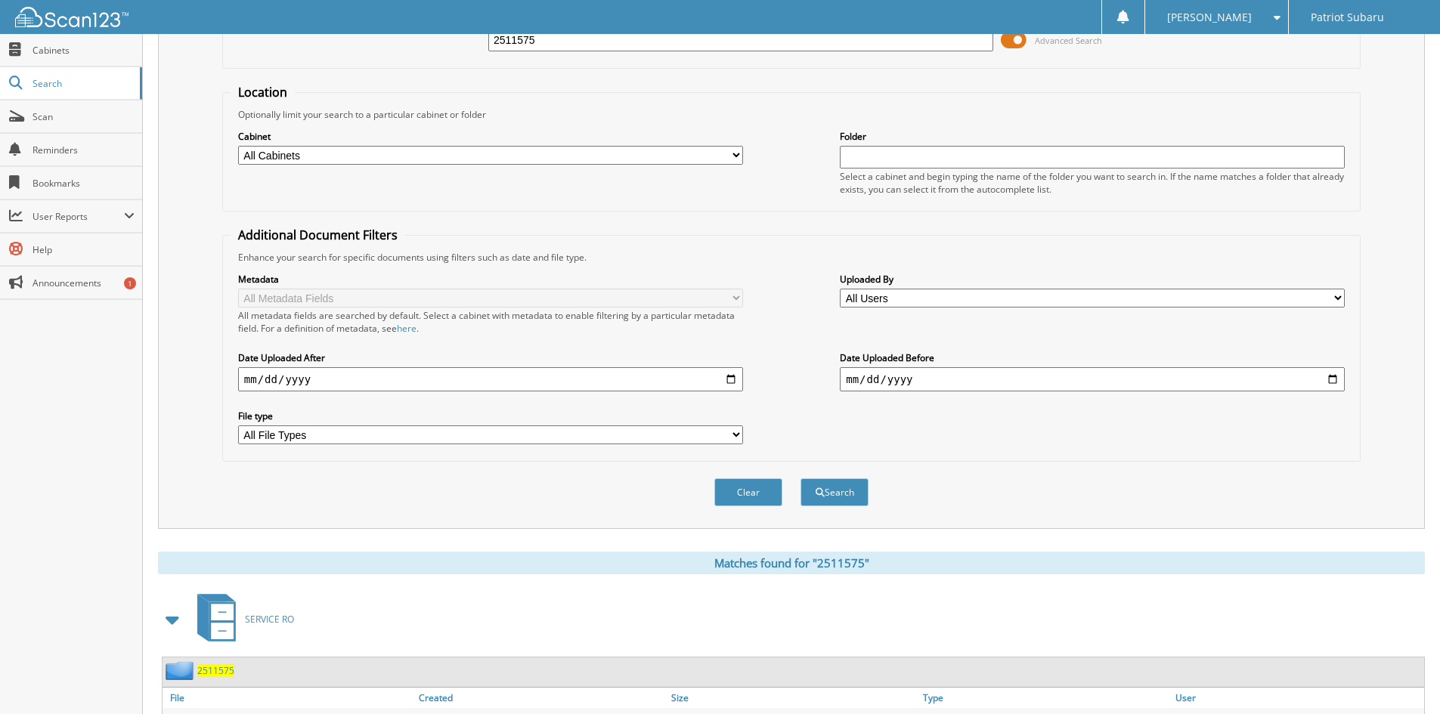
scroll to position [190, 0]
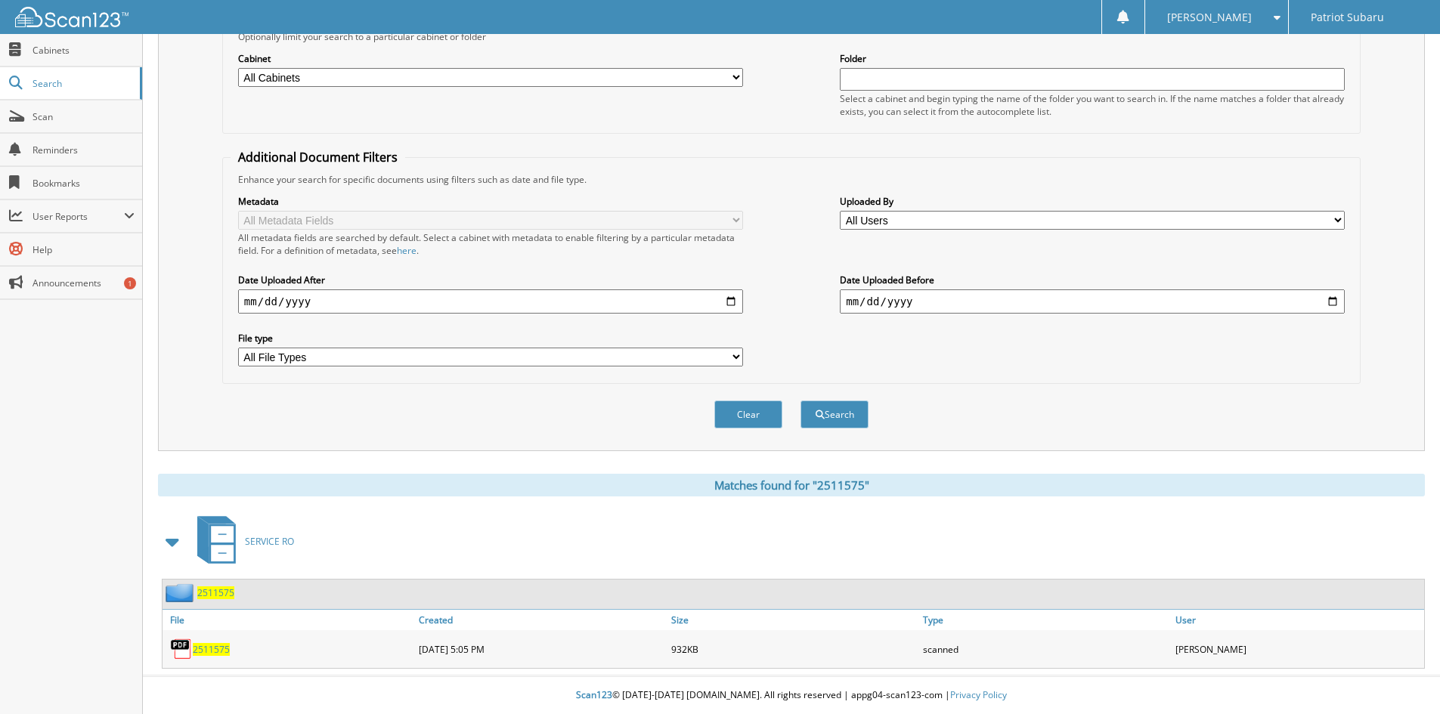
click at [212, 648] on span "2511575" at bounding box center [211, 649] width 37 height 13
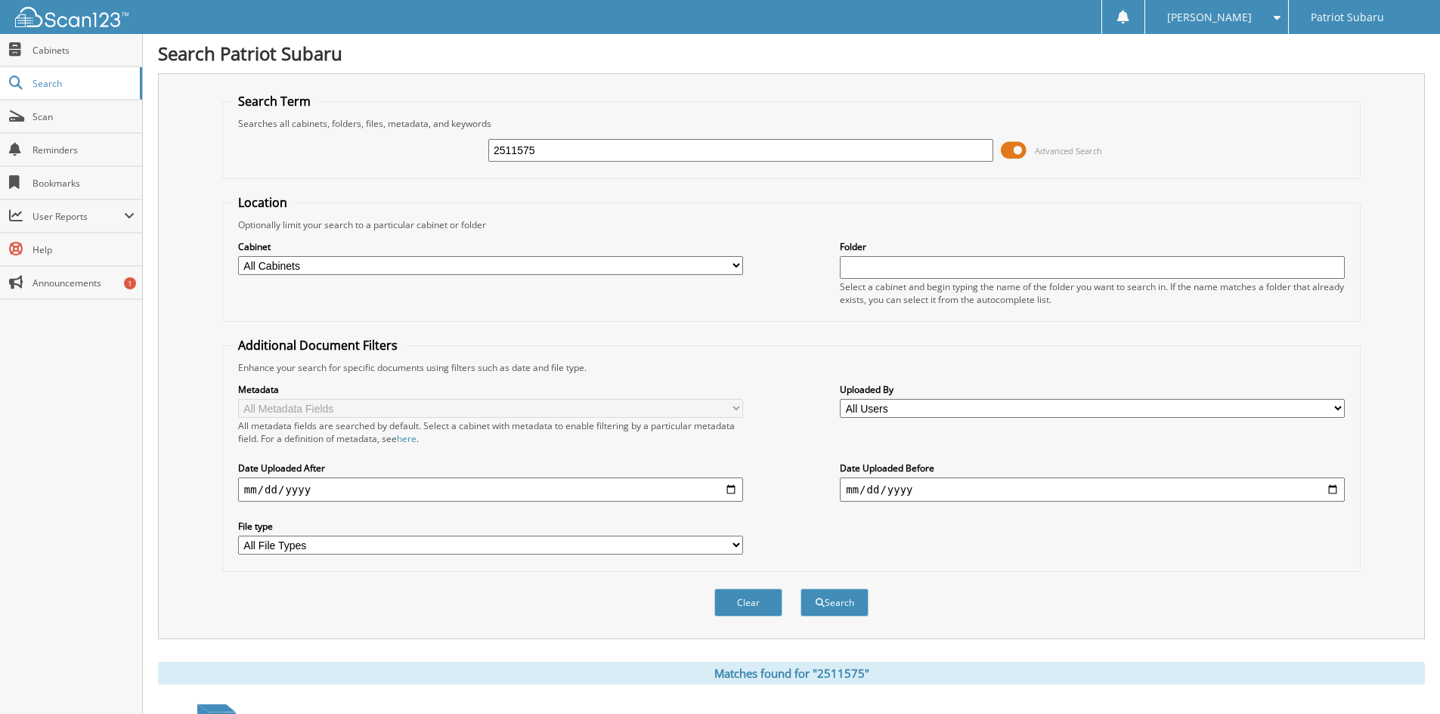
scroll to position [0, 0]
drag, startPoint x: 563, startPoint y: 144, endPoint x: 508, endPoint y: 186, distance: 69.1
click at [508, 186] on form "Search Term Searches all cabinets, folders, files, metadata, and keywords 25115…" at bounding box center [791, 364] width 1138 height 540
type input "2511412"
click at [800, 589] on button "Search" at bounding box center [834, 603] width 68 height 28
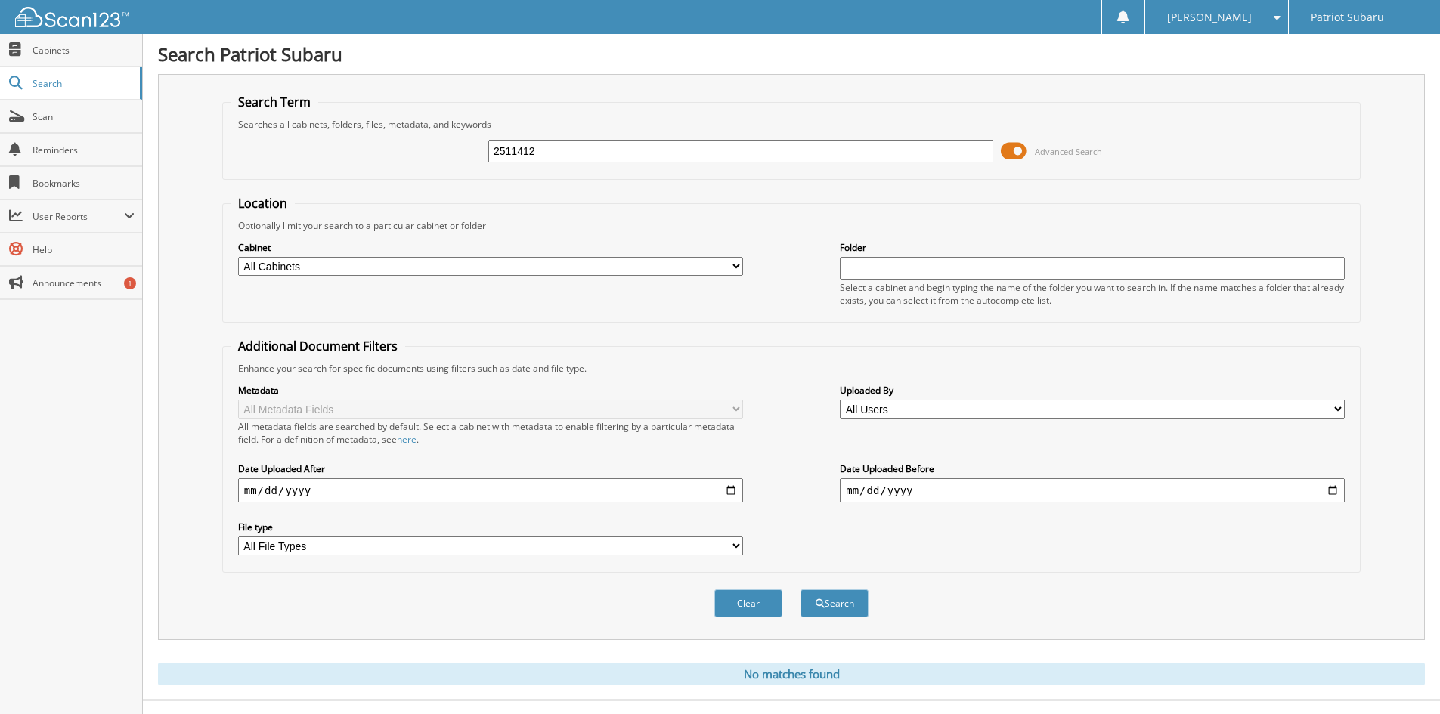
drag, startPoint x: 532, startPoint y: 146, endPoint x: 452, endPoint y: 142, distance: 80.2
click at [452, 142] on div "2511412 Advanced Search" at bounding box center [792, 151] width 1122 height 41
type input "2511397"
click at [800, 589] on button "Search" at bounding box center [834, 603] width 68 height 28
drag, startPoint x: 580, startPoint y: 145, endPoint x: 504, endPoint y: 184, distance: 85.9
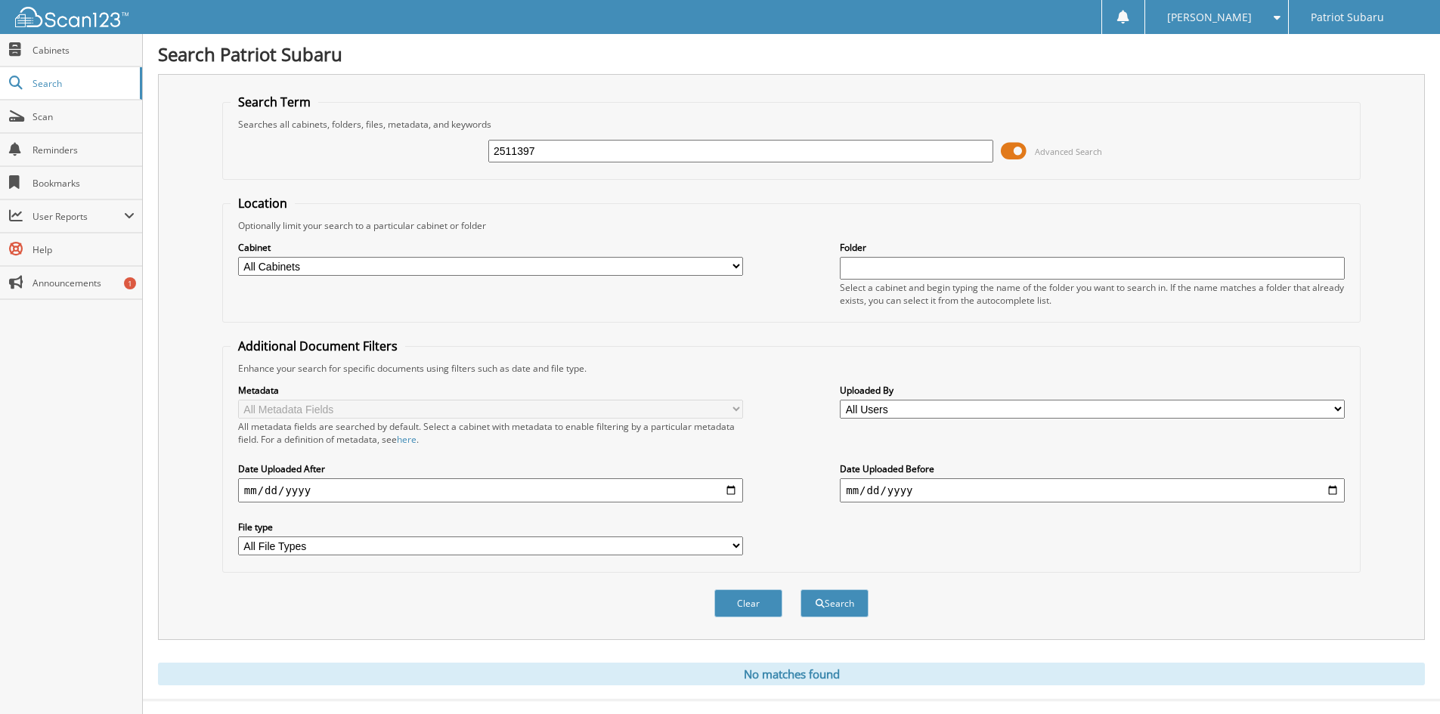
click at [504, 184] on form "Search Term Searches all cabinets, folders, files, metadata, and keywords 25113…" at bounding box center [791, 364] width 1138 height 540
type input "2511441"
click at [800, 589] on button "Search" at bounding box center [834, 603] width 68 height 28
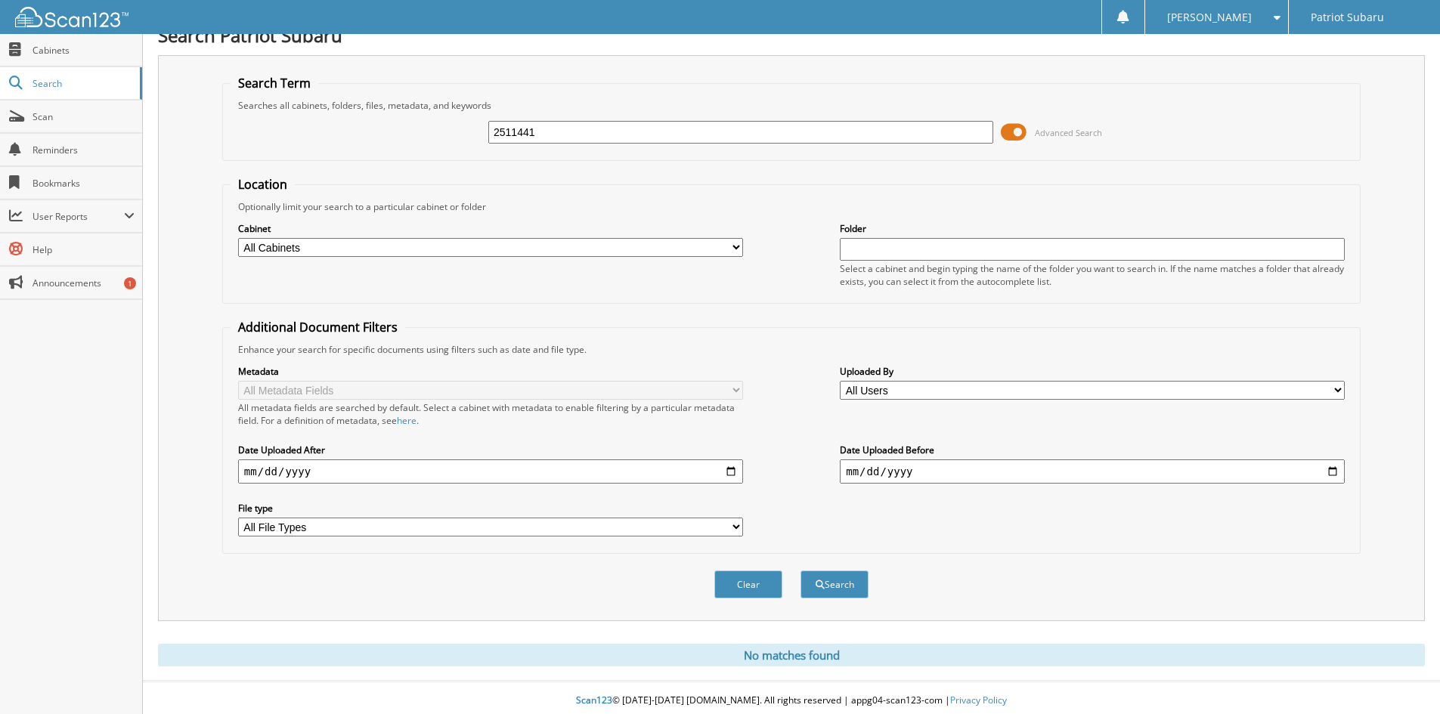
scroll to position [25, 0]
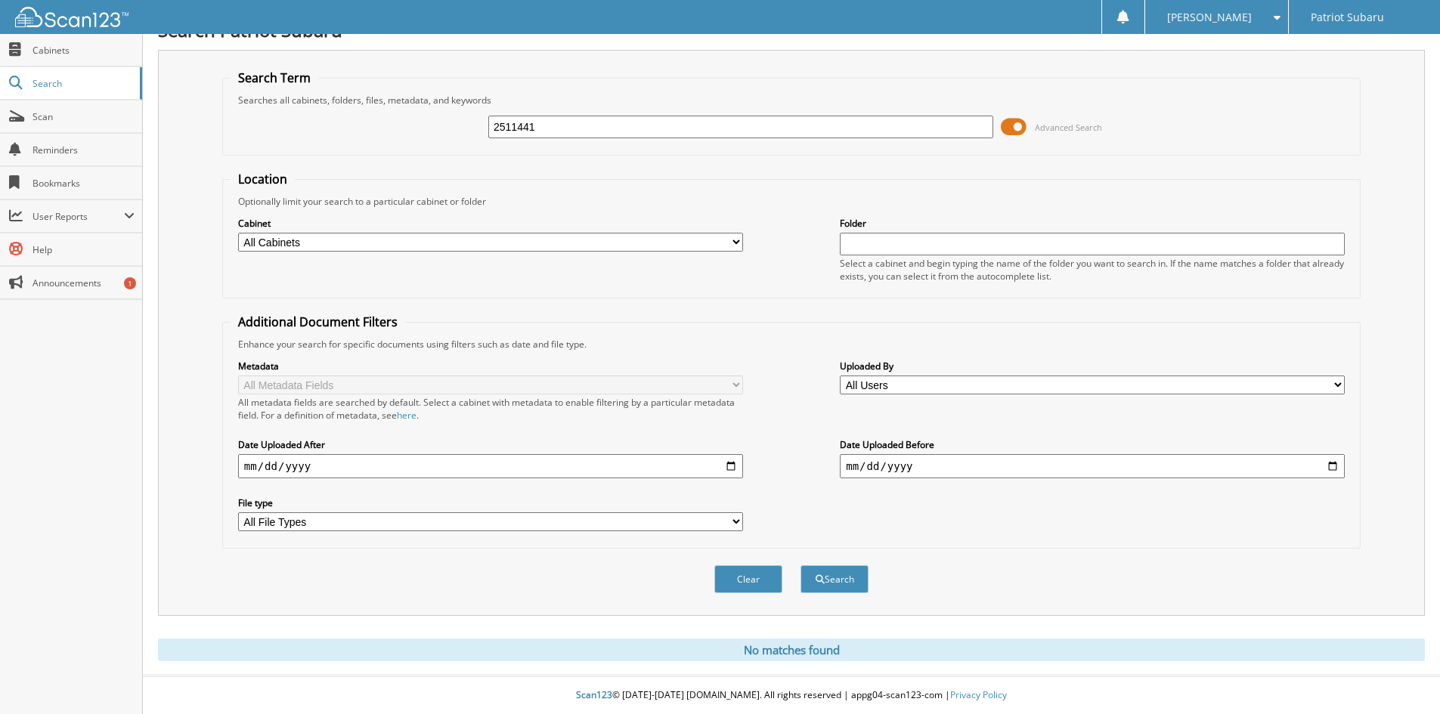
drag, startPoint x: 574, startPoint y: 122, endPoint x: 503, endPoint y: 172, distance: 86.2
click at [503, 172] on form "Search Term Searches all cabinets, folders, files, metadata, and keywords 25114…" at bounding box center [791, 340] width 1138 height 540
type input "2511384"
click at [800, 565] on button "Search" at bounding box center [834, 579] width 68 height 28
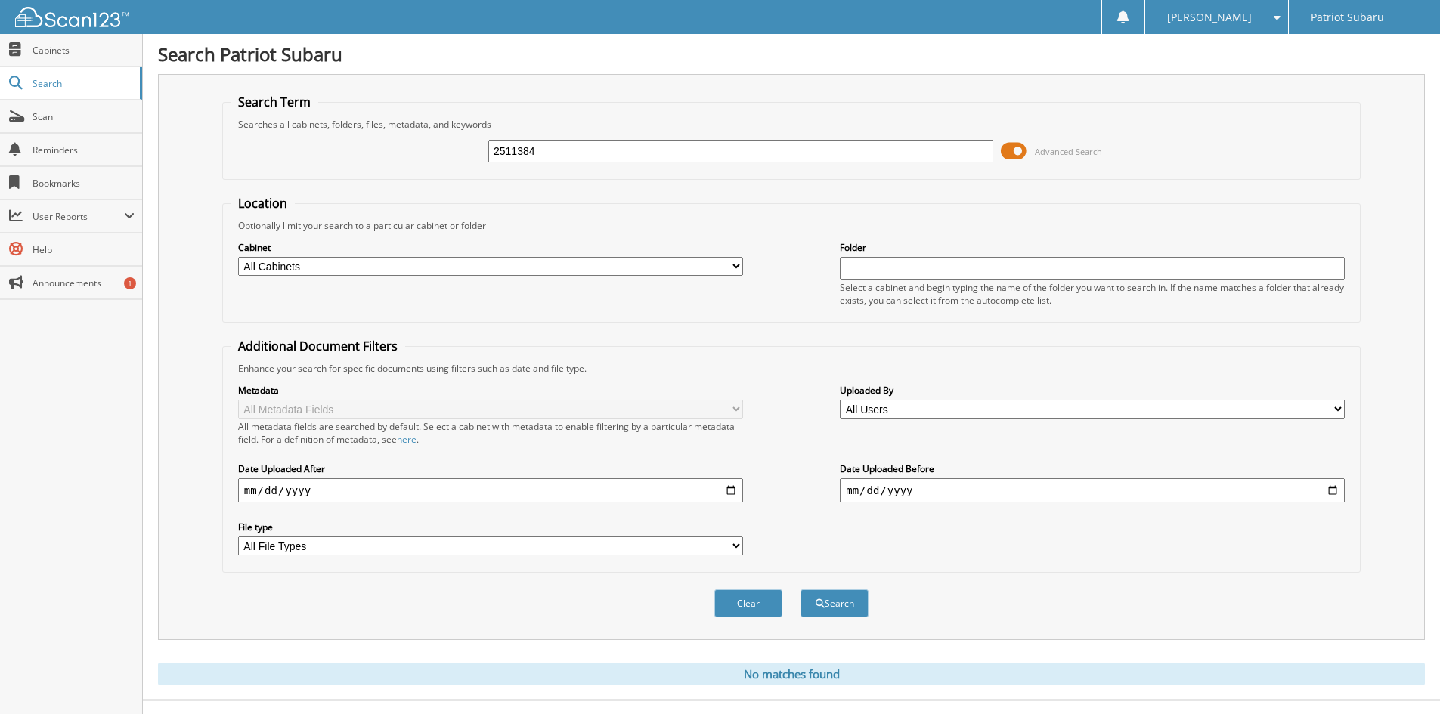
drag, startPoint x: 548, startPoint y: 153, endPoint x: 371, endPoint y: 153, distance: 176.8
click at [372, 153] on div "2511384 Advanced Search" at bounding box center [792, 151] width 1122 height 41
type input "2511335"
click at [800, 589] on button "Search" at bounding box center [834, 603] width 68 height 28
drag, startPoint x: 573, startPoint y: 148, endPoint x: 378, endPoint y: 153, distance: 195.1
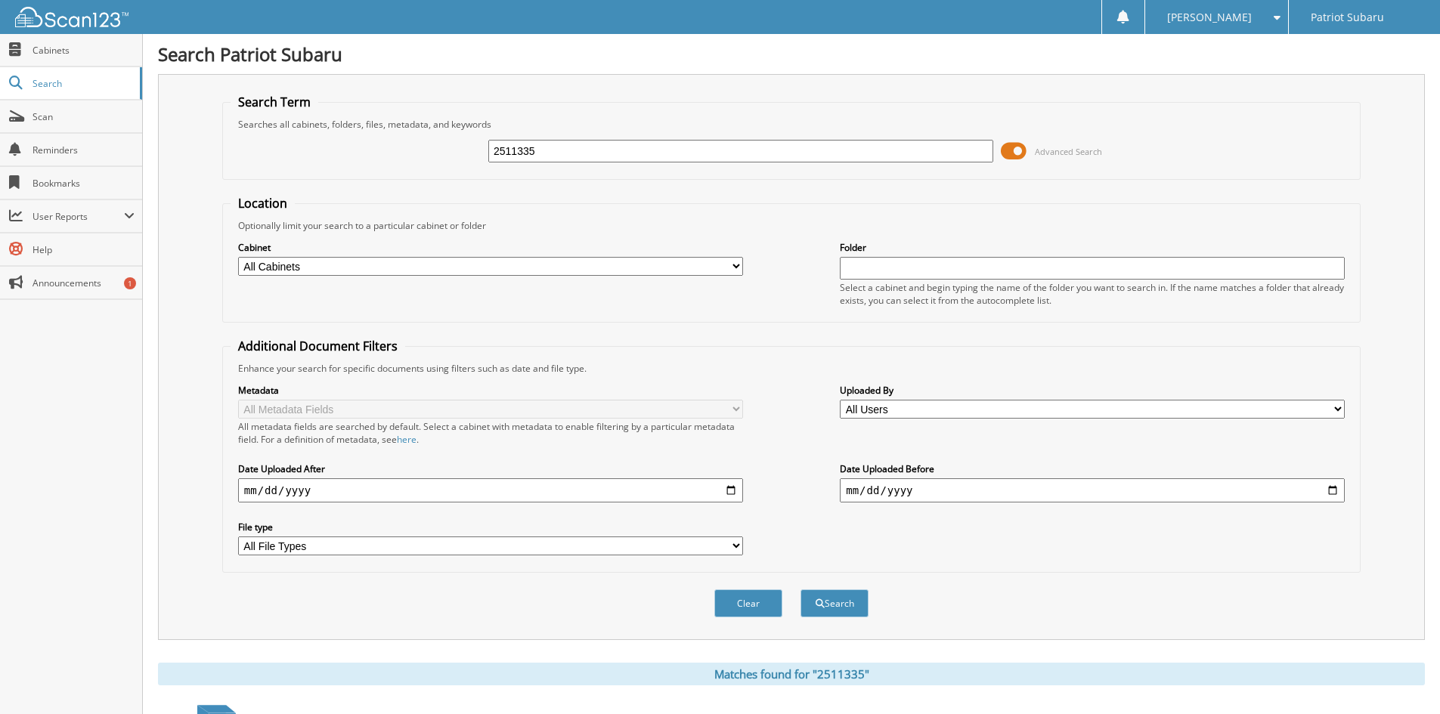
click at [378, 153] on div "2511335 Advanced Search" at bounding box center [792, 151] width 1122 height 41
type input "2511336"
click at [800, 589] on button "Search" at bounding box center [834, 603] width 68 height 28
drag, startPoint x: 557, startPoint y: 155, endPoint x: 433, endPoint y: 155, distance: 123.9
click at [433, 155] on div "2511336 Advanced Search" at bounding box center [792, 151] width 1122 height 41
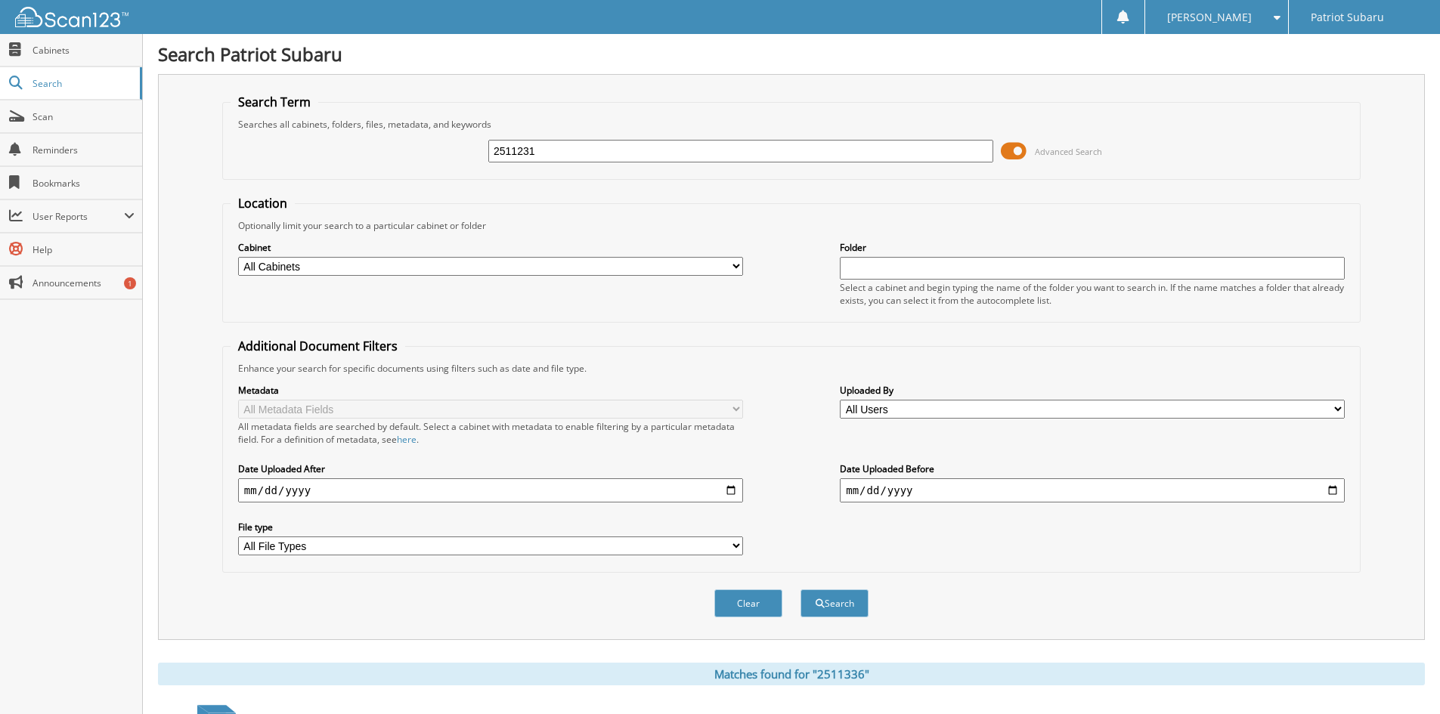
type input "2511231"
click at [800, 589] on button "Search" at bounding box center [834, 603] width 68 height 28
drag, startPoint x: 512, startPoint y: 155, endPoint x: 531, endPoint y: 146, distance: 21.6
click at [472, 152] on div "2511231 Advanced Search" at bounding box center [792, 151] width 1122 height 41
click at [540, 146] on input "2511231" at bounding box center [740, 151] width 505 height 23
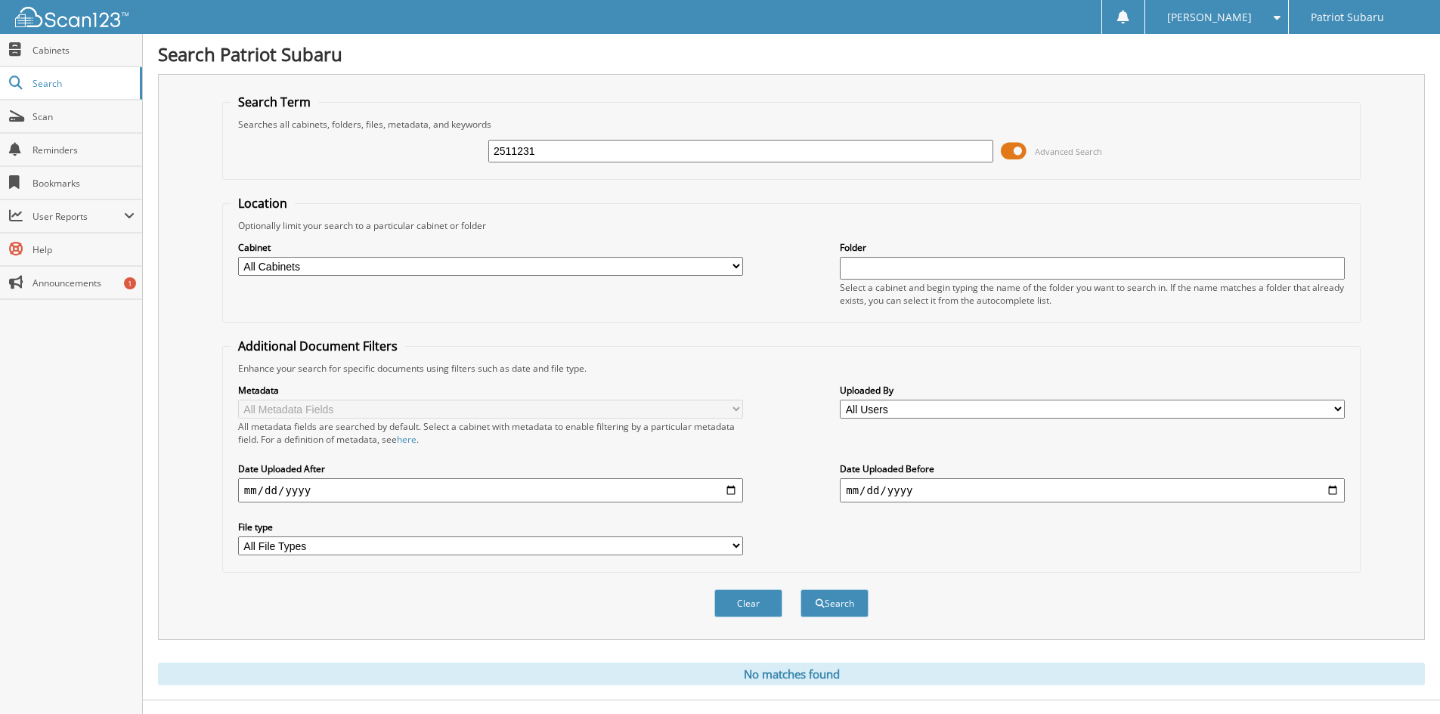
click at [540, 146] on input "2511231" at bounding box center [740, 151] width 505 height 23
type input "2511188"
click at [800, 589] on button "Search" at bounding box center [834, 603] width 68 height 28
drag, startPoint x: 582, startPoint y: 162, endPoint x: 522, endPoint y: 168, distance: 60.0
click at [522, 168] on div "2511188 Advanced Search" at bounding box center [792, 151] width 1122 height 41
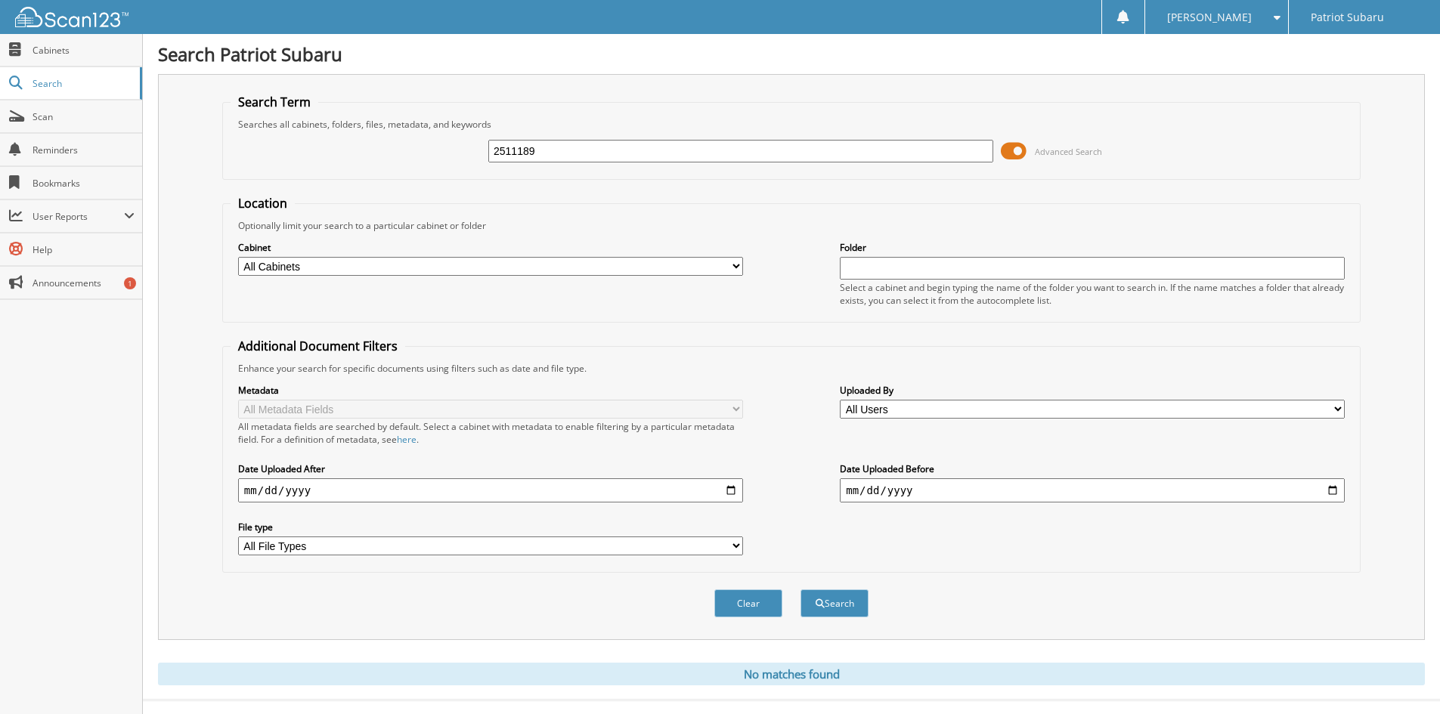
type input "2511189"
click at [800, 589] on button "Search" at bounding box center [834, 603] width 68 height 28
click at [583, 145] on input "2511189" at bounding box center [740, 151] width 505 height 23
type input "2511186"
click at [800, 589] on button "Search" at bounding box center [834, 603] width 68 height 28
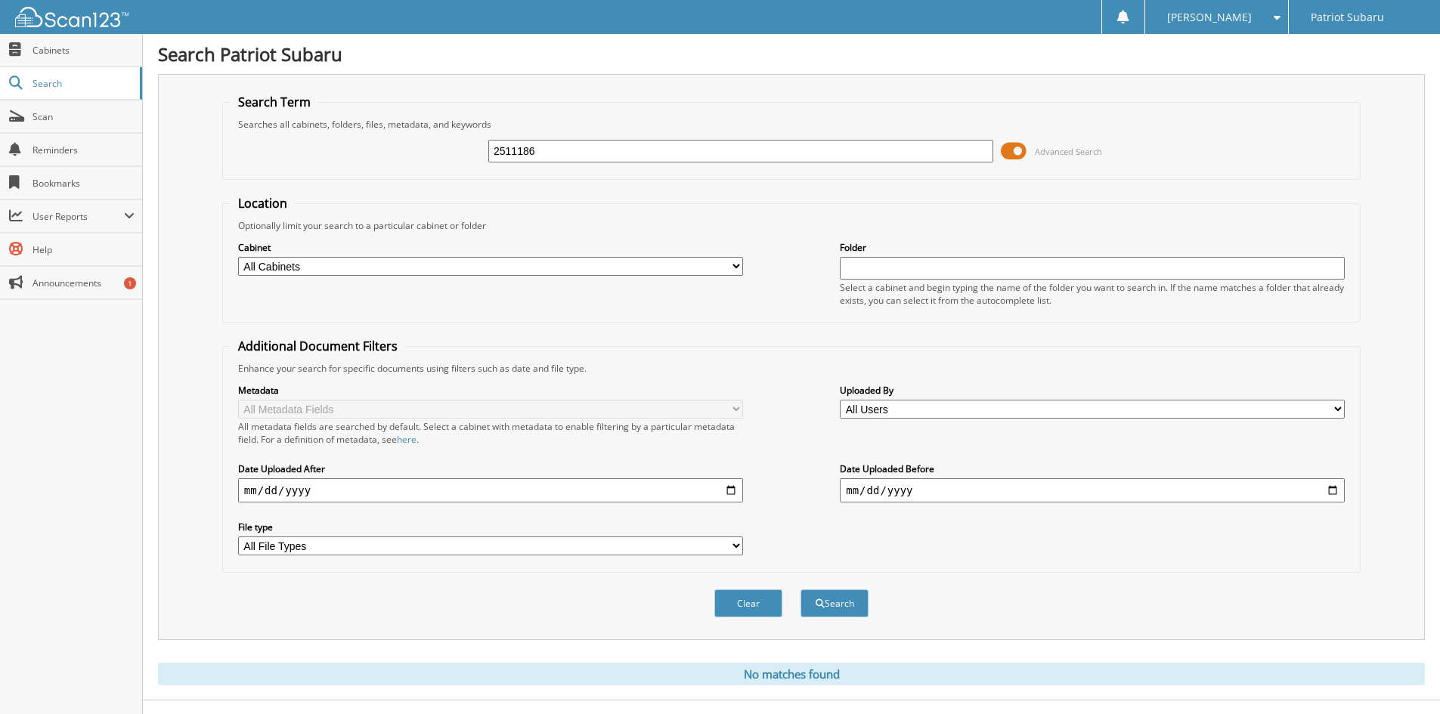
click at [579, 138] on div "2511186" at bounding box center [740, 151] width 505 height 26
click at [585, 163] on div "2511186" at bounding box center [740, 151] width 505 height 26
click at [585, 153] on input "2511186" at bounding box center [740, 151] width 505 height 23
type input "2510970"
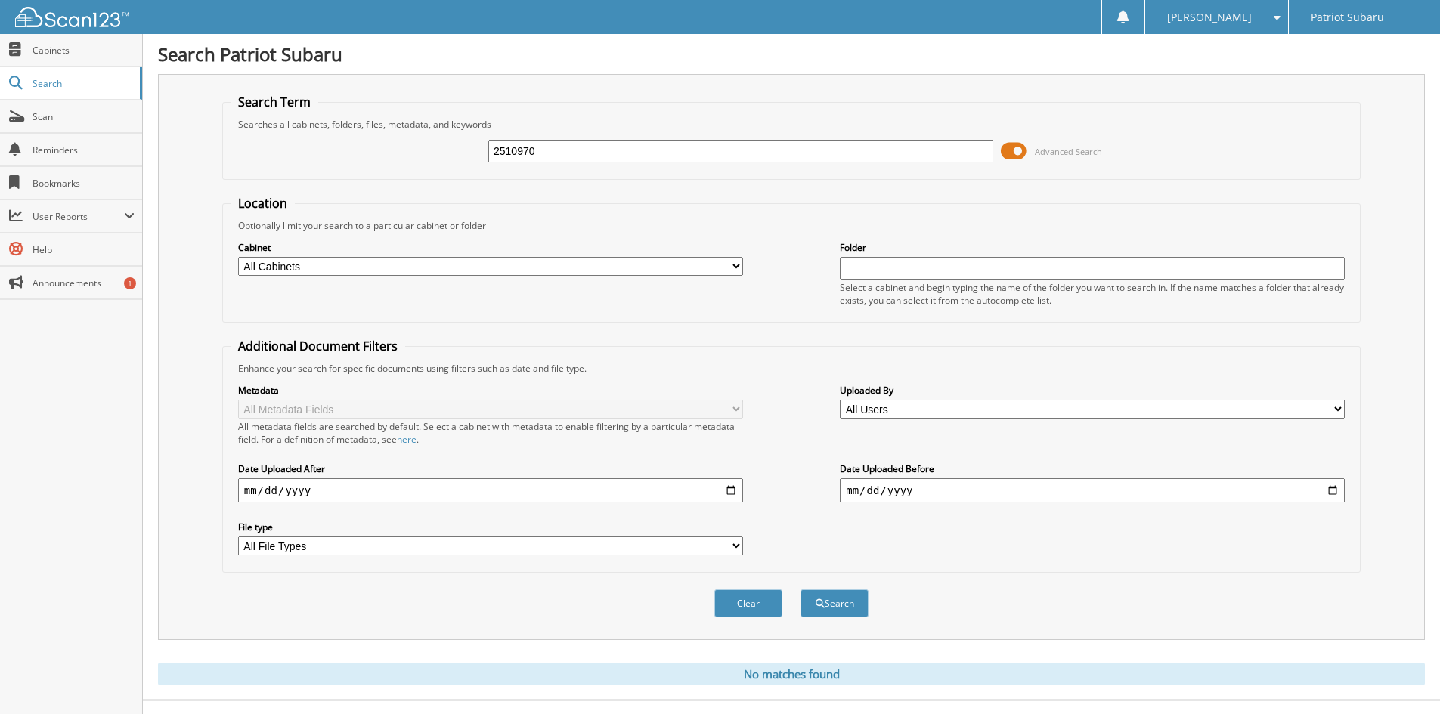
click at [800, 589] on button "Search" at bounding box center [834, 603] width 68 height 28
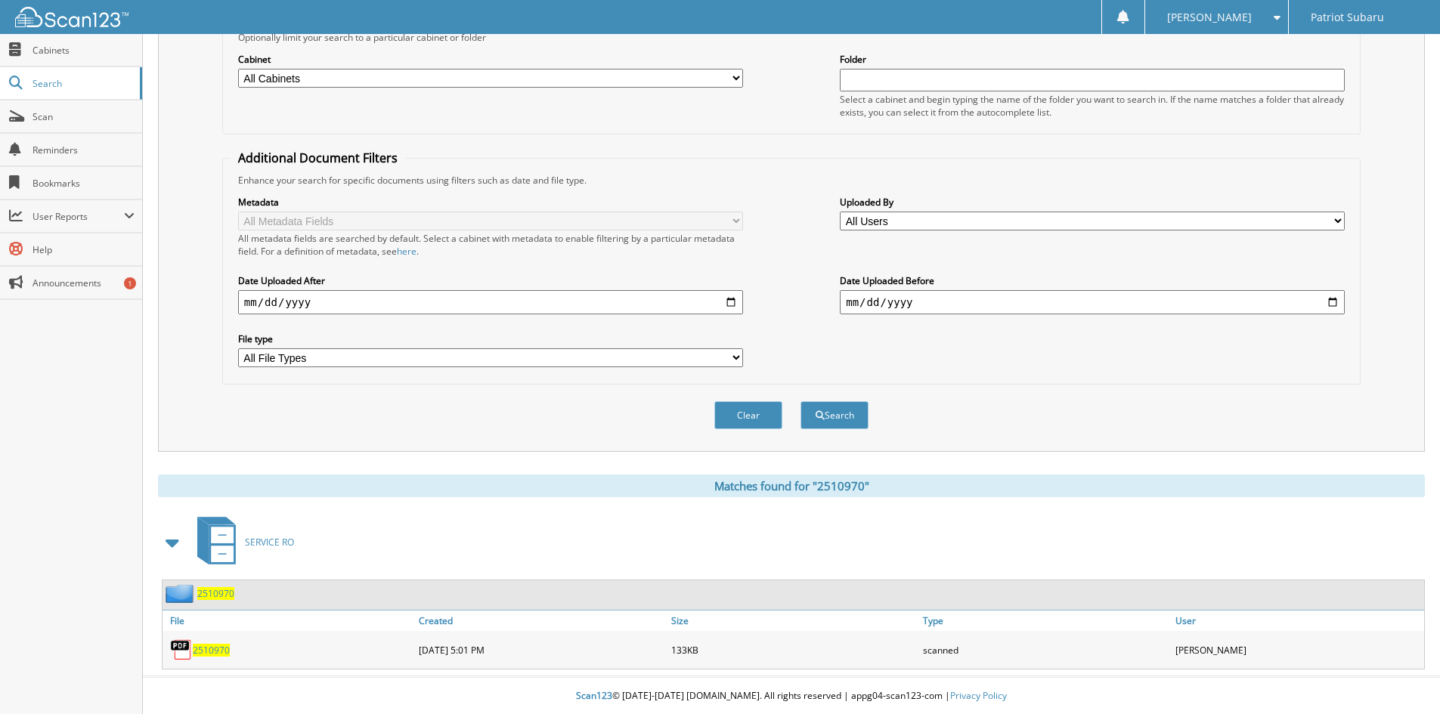
scroll to position [190, 0]
click at [200, 648] on span "2510970" at bounding box center [211, 649] width 37 height 13
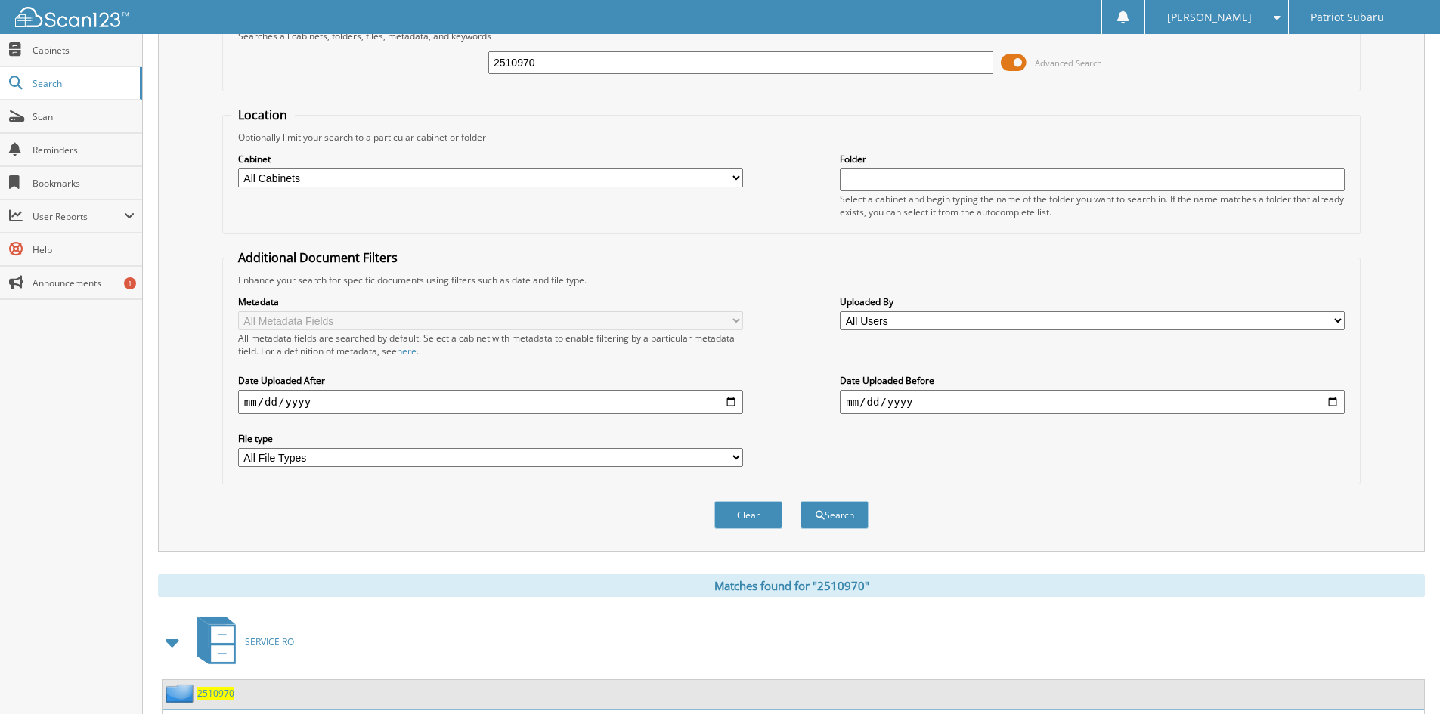
scroll to position [0, 0]
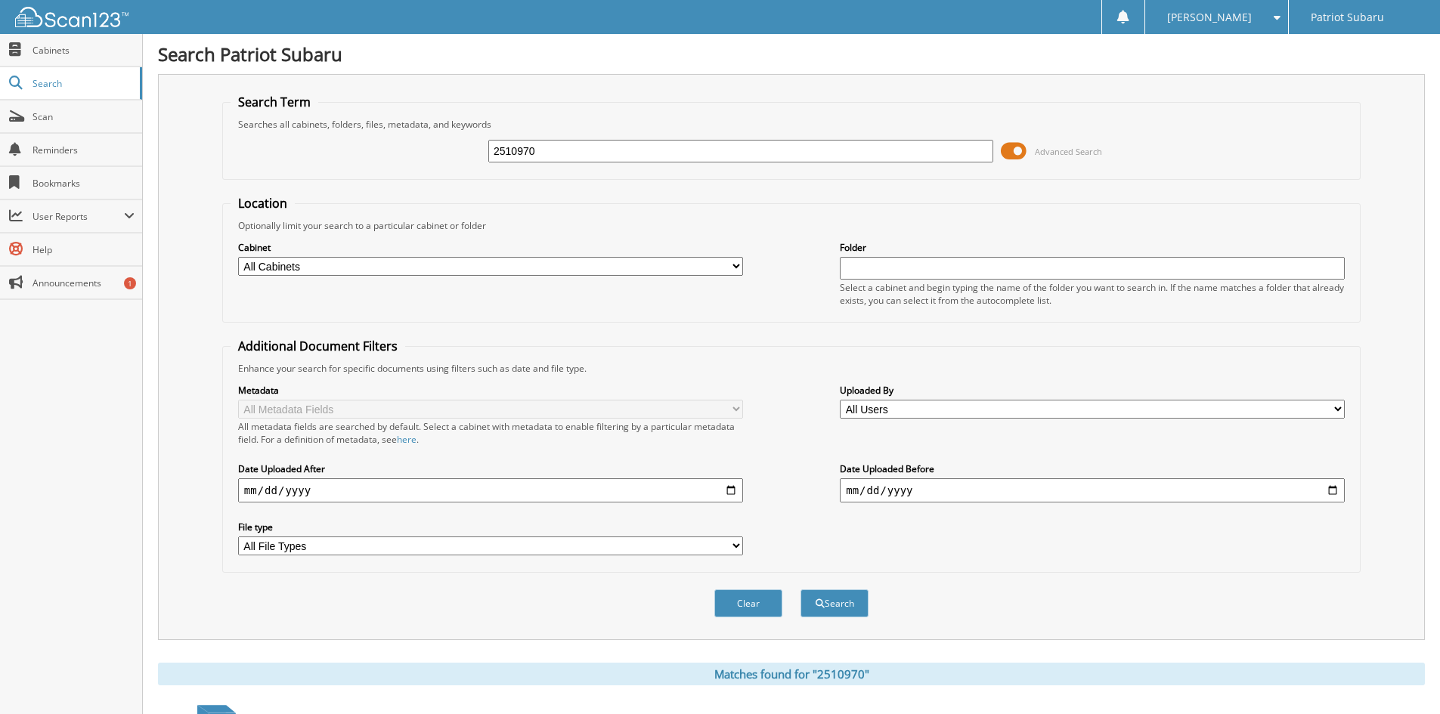
drag, startPoint x: 592, startPoint y: 156, endPoint x: 506, endPoint y: 194, distance: 93.4
click at [506, 194] on form "Search Term Searches all cabinets, folders, files, metadata, and keywords 25109…" at bounding box center [791, 364] width 1138 height 540
type input "2510816"
click at [800, 589] on button "Search" at bounding box center [834, 603] width 68 height 28
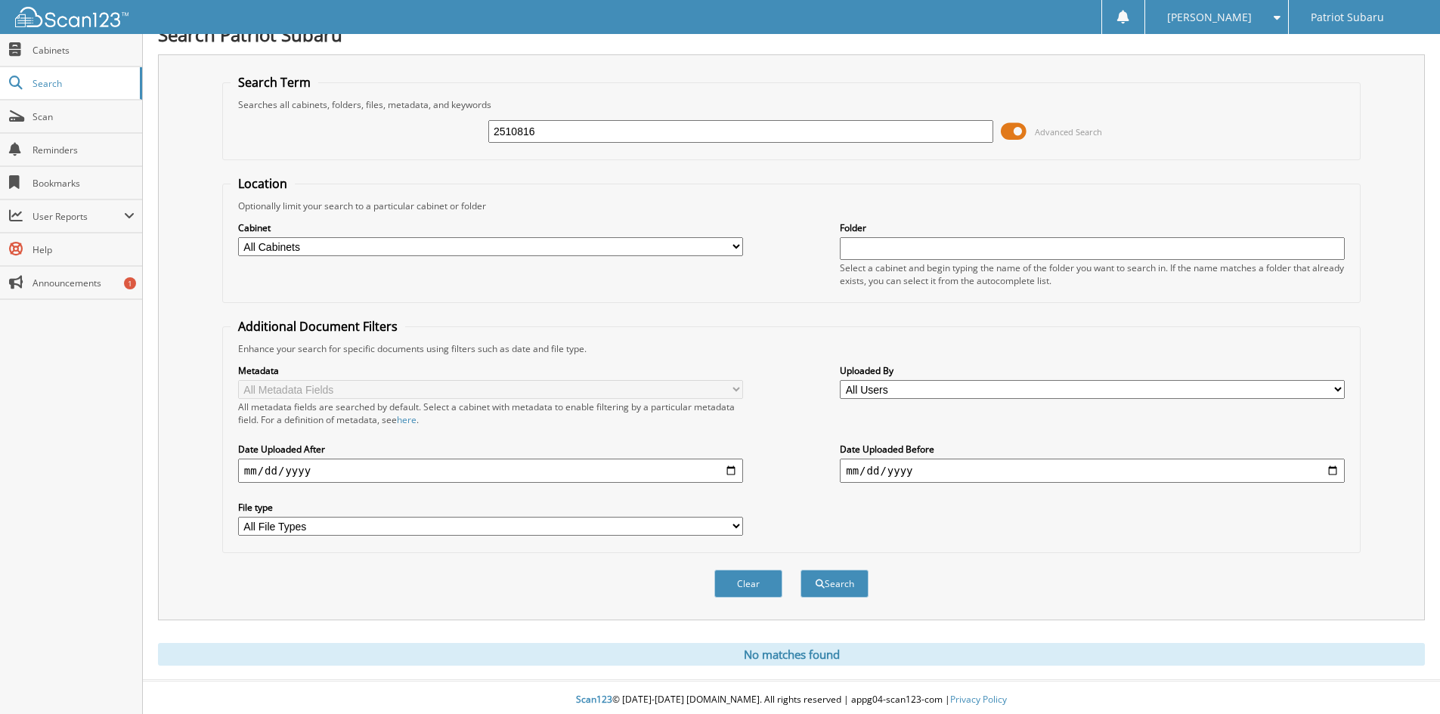
scroll to position [25, 0]
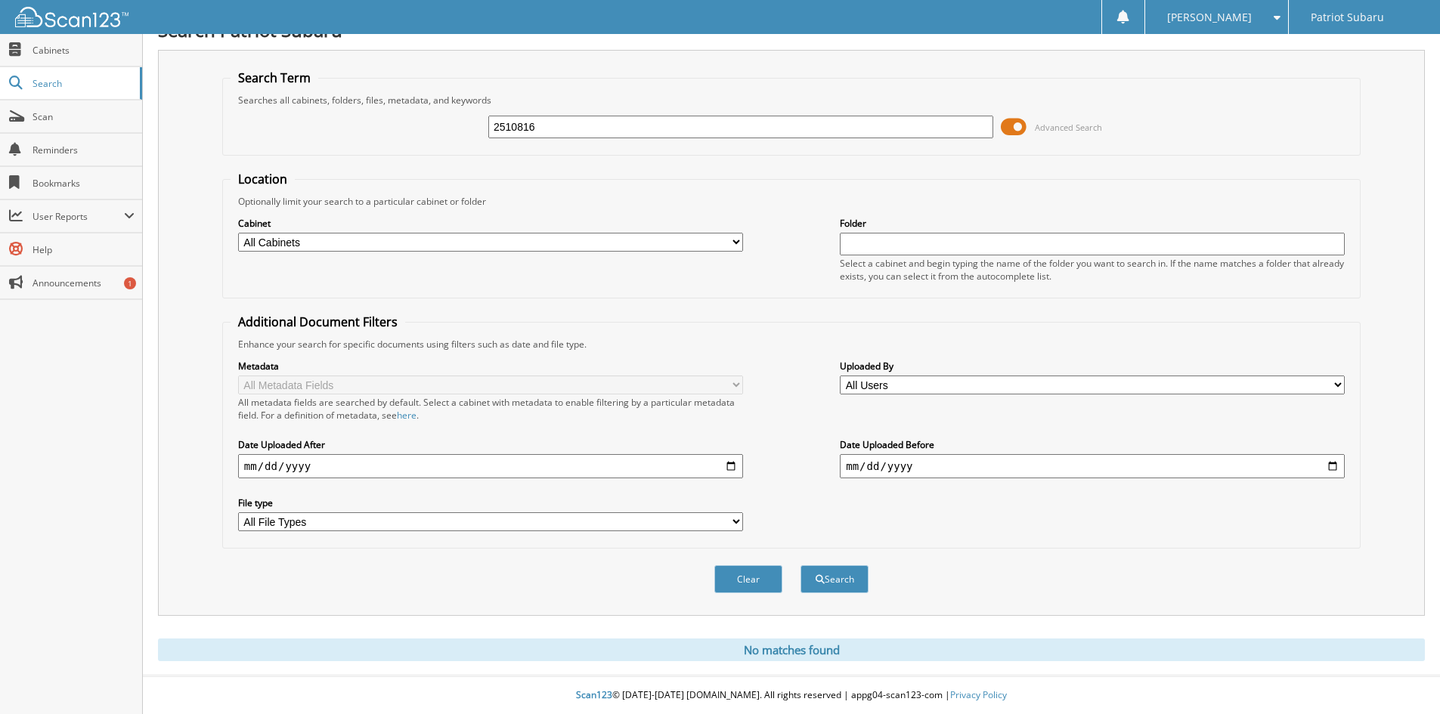
drag, startPoint x: 554, startPoint y: 124, endPoint x: 503, endPoint y: 176, distance: 73.2
click at [503, 176] on form "Search Term Searches all cabinets, folders, files, metadata, and keywords 25108…" at bounding box center [791, 340] width 1138 height 540
click at [589, 125] on input "2510816" at bounding box center [740, 127] width 505 height 23
drag, startPoint x: 602, startPoint y: 125, endPoint x: 505, endPoint y: 203, distance: 124.6
click at [505, 203] on form "Search Term Searches all cabinets, folders, files, metadata, and keywords 25108…" at bounding box center [791, 340] width 1138 height 540
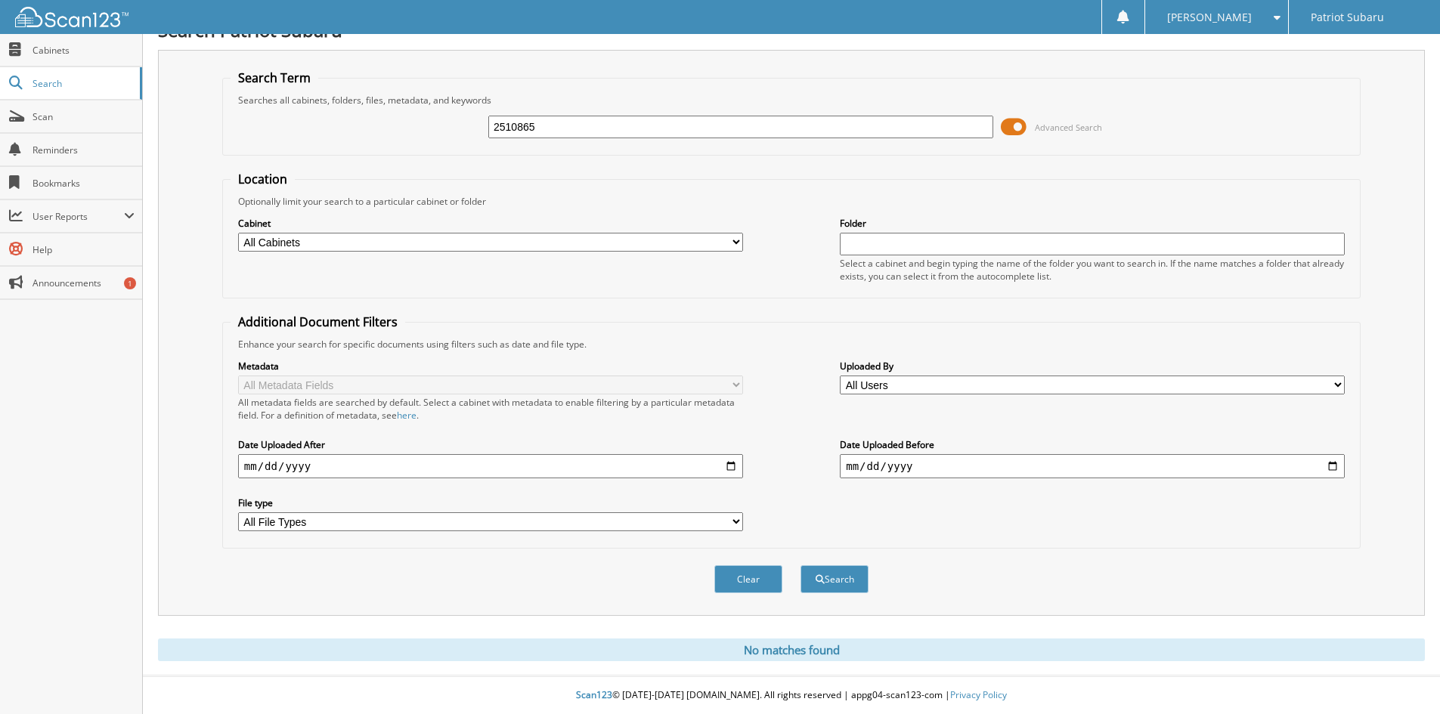
type input "2510865"
click at [800, 565] on button "Search" at bounding box center [834, 579] width 68 height 28
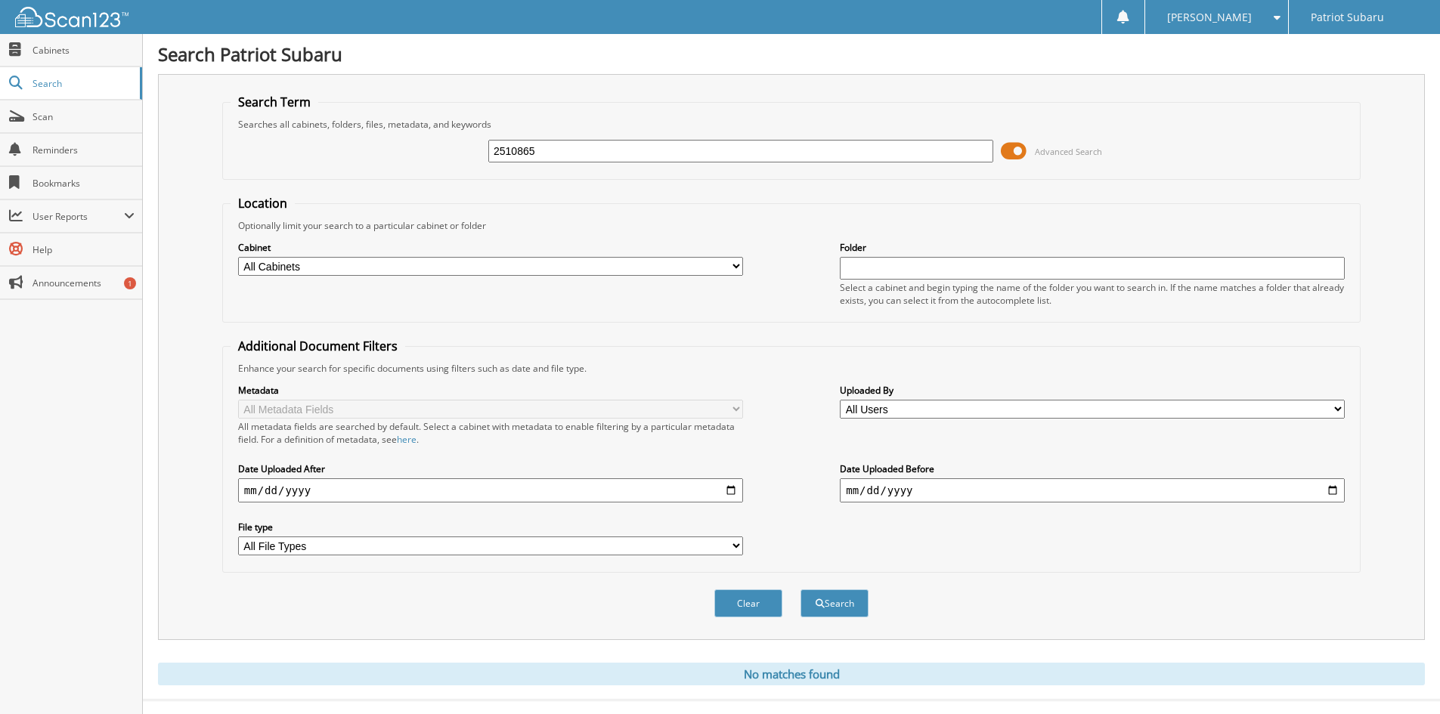
drag, startPoint x: 553, startPoint y: 155, endPoint x: 503, endPoint y: 183, distance: 57.2
click at [503, 183] on form "Search Term Searches all cabinets, folders, files, metadata, and keywords 25108…" at bounding box center [791, 364] width 1138 height 540
type input "2510608"
click at [800, 589] on button "Search" at bounding box center [834, 603] width 68 height 28
drag, startPoint x: 559, startPoint y: 162, endPoint x: 509, endPoint y: 193, distance: 59.8
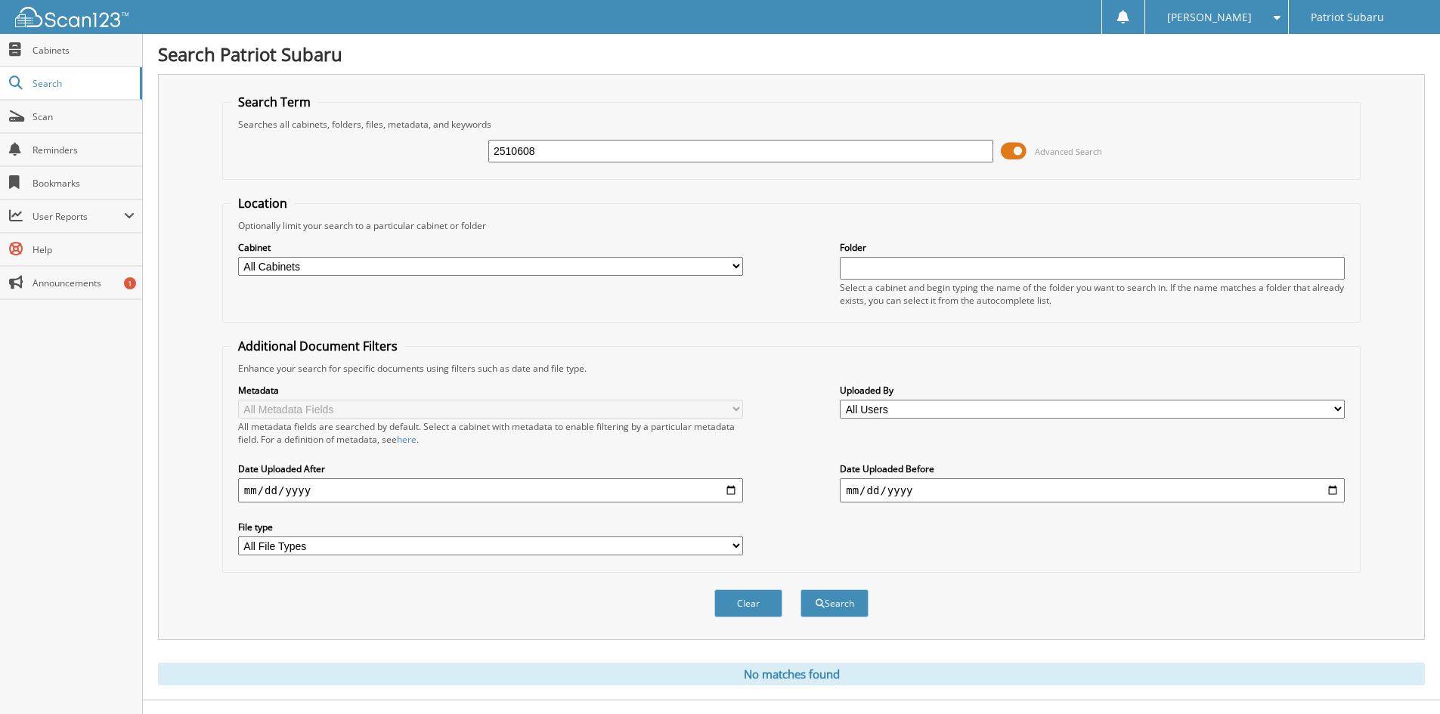
click at [509, 193] on form "Search Term Searches all cabinets, folders, files, metadata, and keywords 25106…" at bounding box center [791, 364] width 1138 height 540
type input "2510253"
click at [800, 589] on button "Search" at bounding box center [834, 603] width 68 height 28
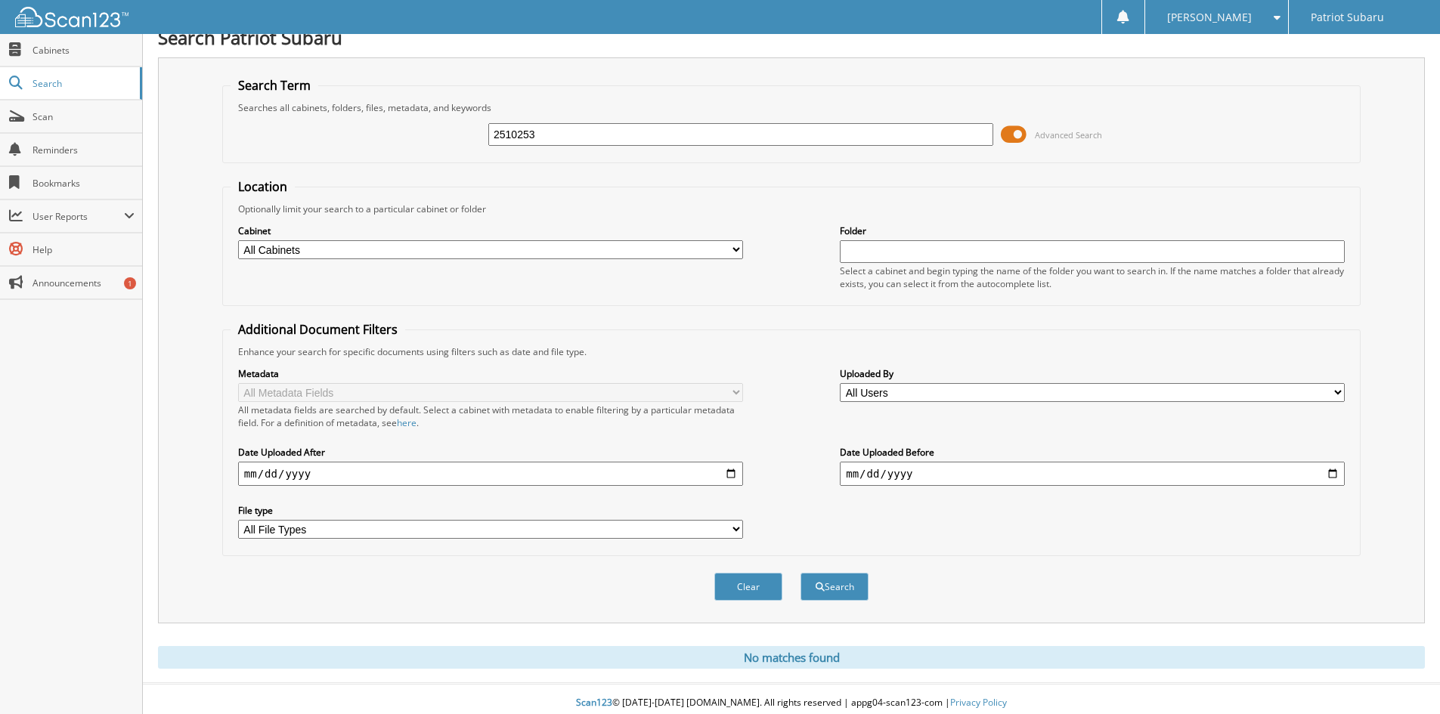
scroll to position [25, 0]
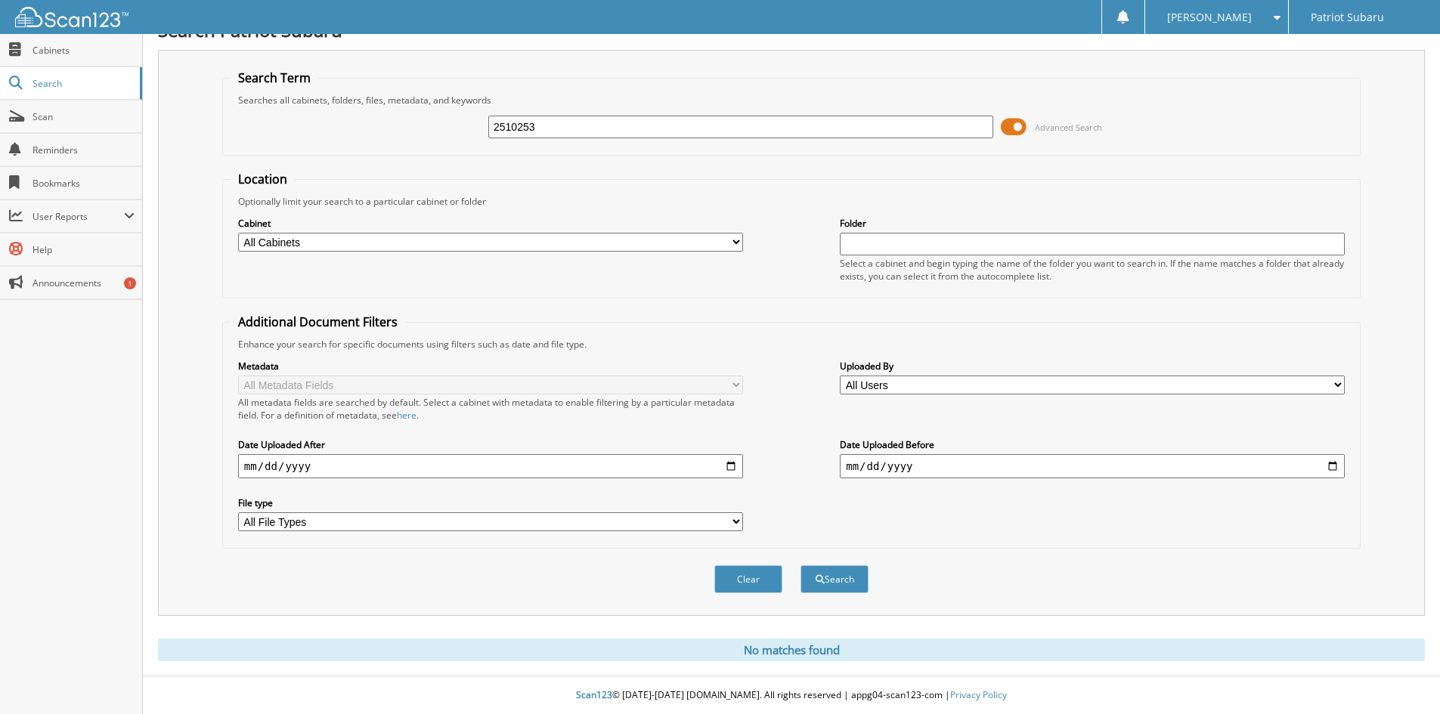
click at [563, 125] on input "2510253" at bounding box center [740, 127] width 505 height 23
type input "2510058"
click at [800, 565] on button "Search" at bounding box center [834, 579] width 68 height 28
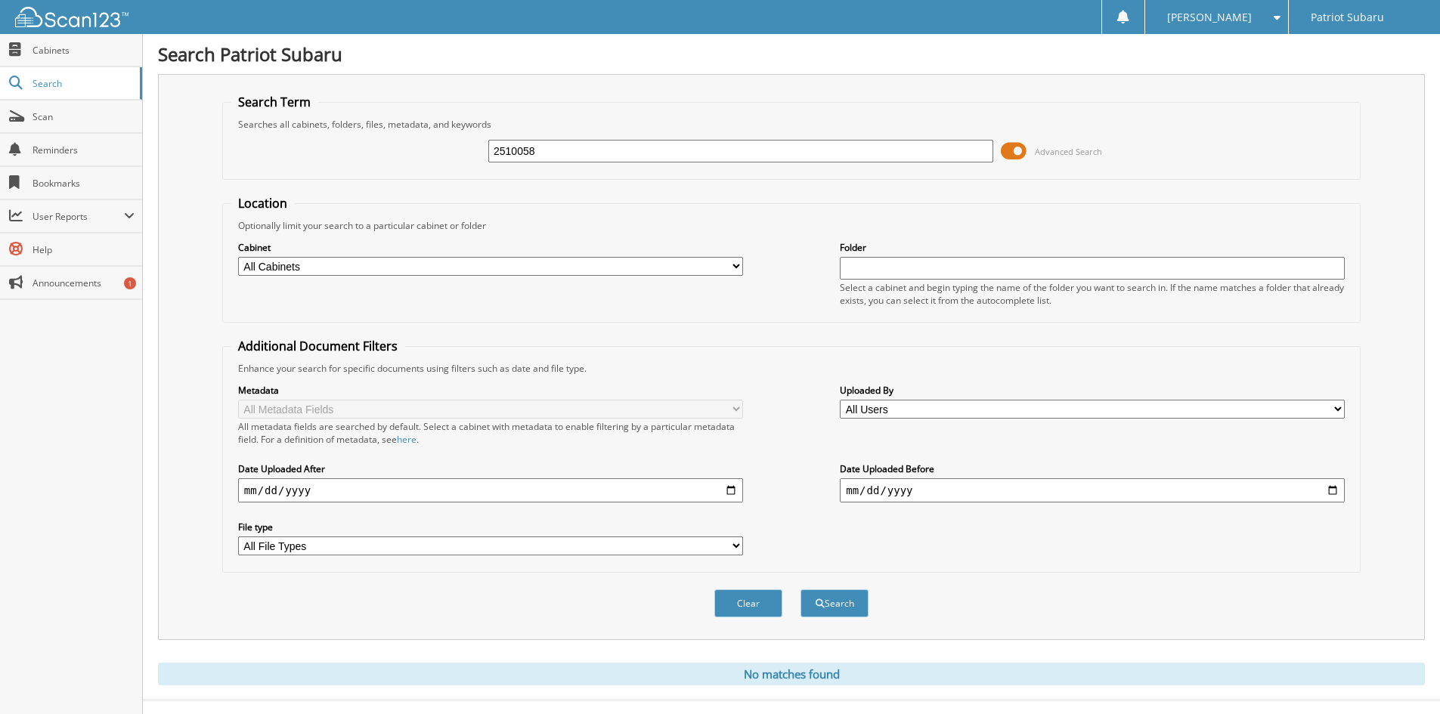
scroll to position [25, 0]
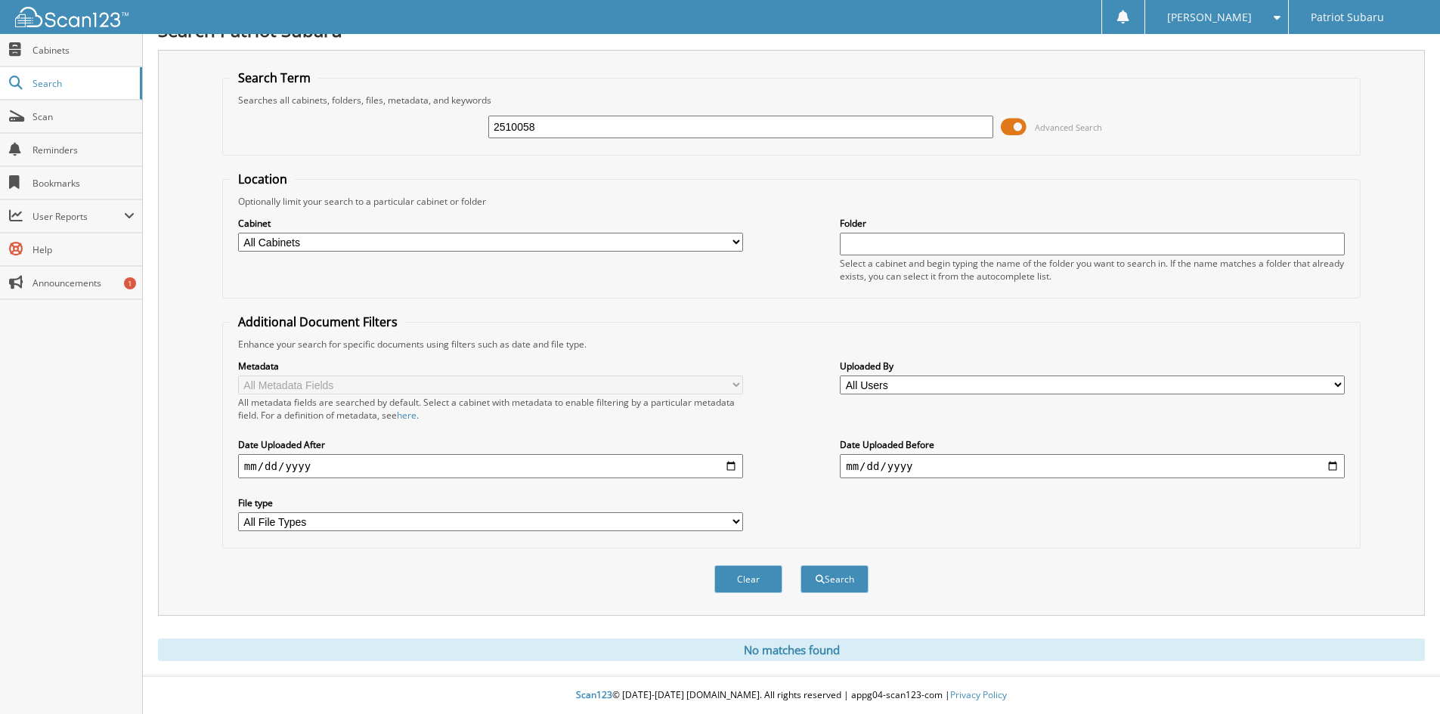
drag, startPoint x: 558, startPoint y: 127, endPoint x: 400, endPoint y: 125, distance: 158.0
click at [400, 125] on div "2510058 Advanced Search" at bounding box center [792, 127] width 1122 height 41
type input "2599834"
click at [800, 565] on button "Search" at bounding box center [834, 579] width 68 height 28
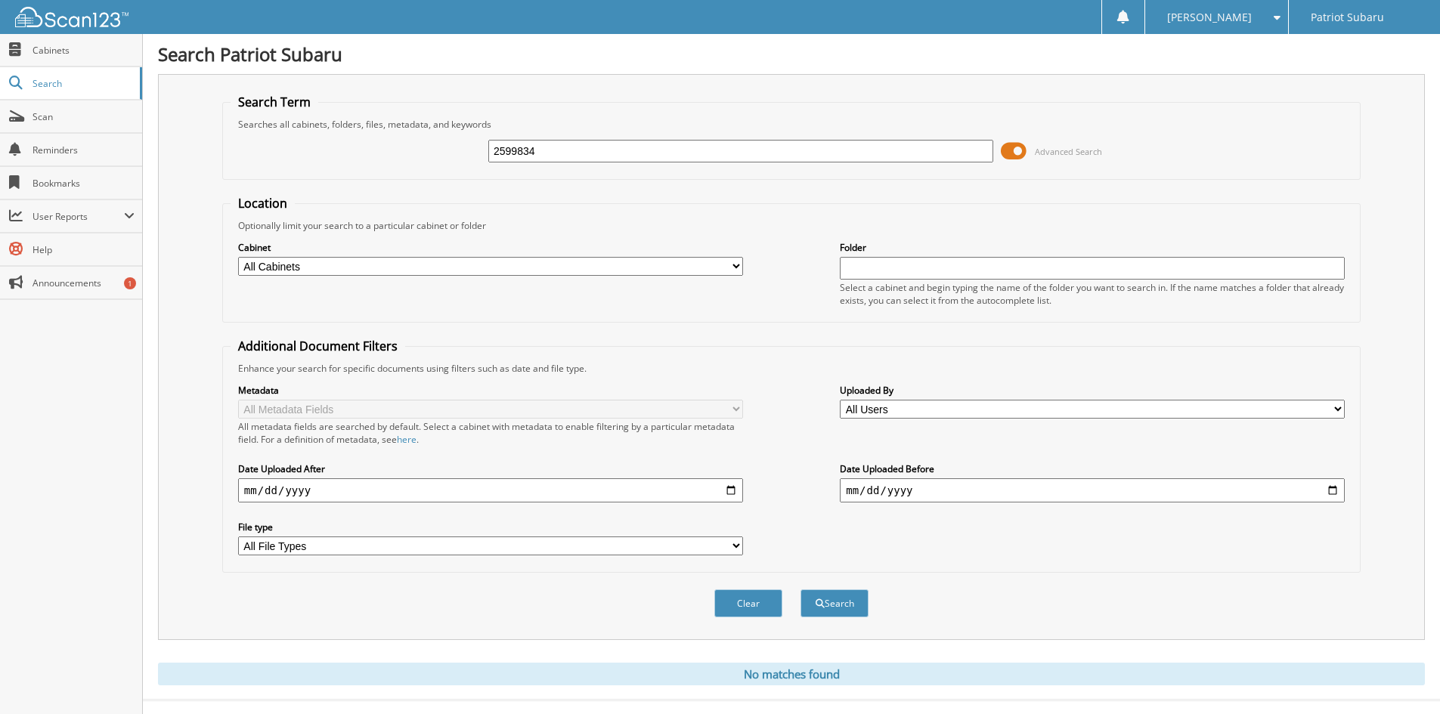
click at [570, 159] on input "2599834" at bounding box center [740, 151] width 505 height 23
type input "2599604"
click at [800, 589] on button "Search" at bounding box center [834, 603] width 68 height 28
click at [586, 145] on input "2599604" at bounding box center [740, 151] width 505 height 23
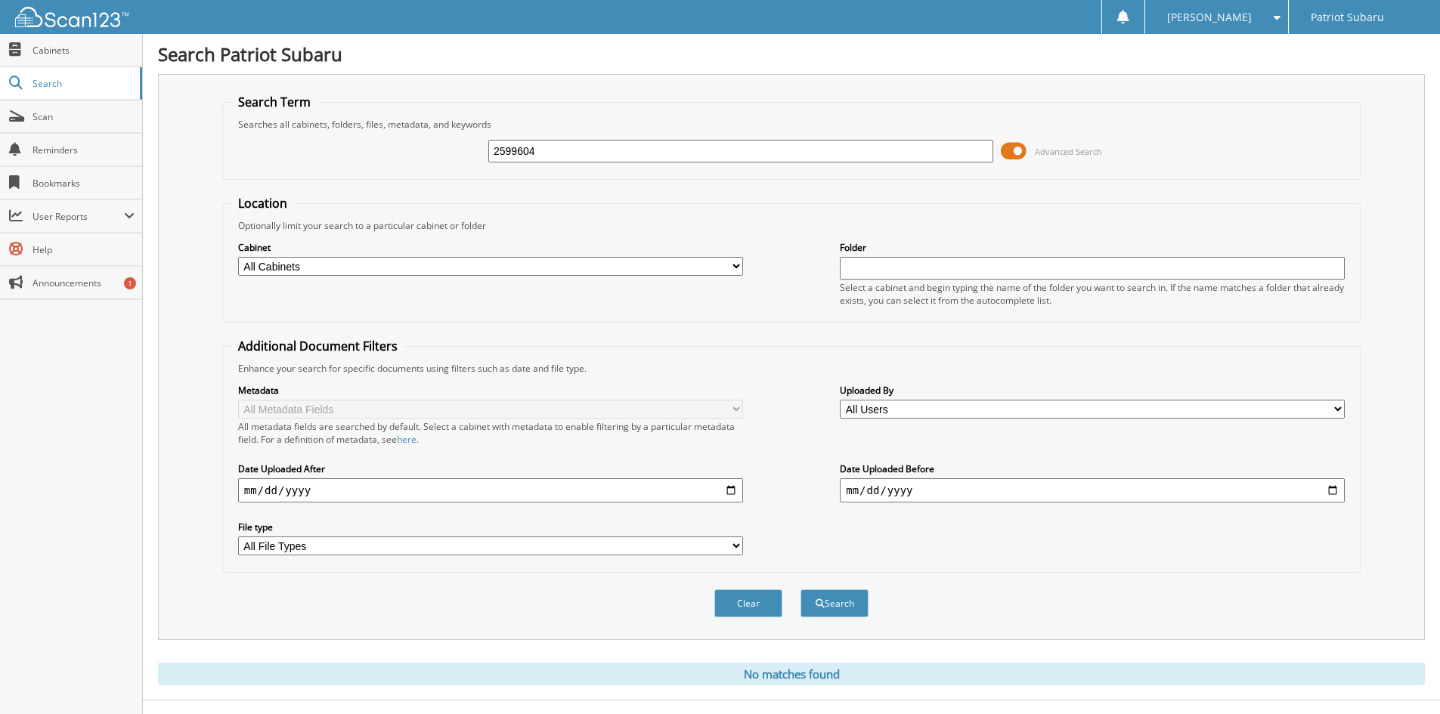
click at [586, 145] on input "2599604" at bounding box center [740, 151] width 505 height 23
type input "2599145"
click at [800, 589] on button "Search" at bounding box center [834, 603] width 68 height 28
click at [580, 160] on input "2599145" at bounding box center [740, 151] width 505 height 23
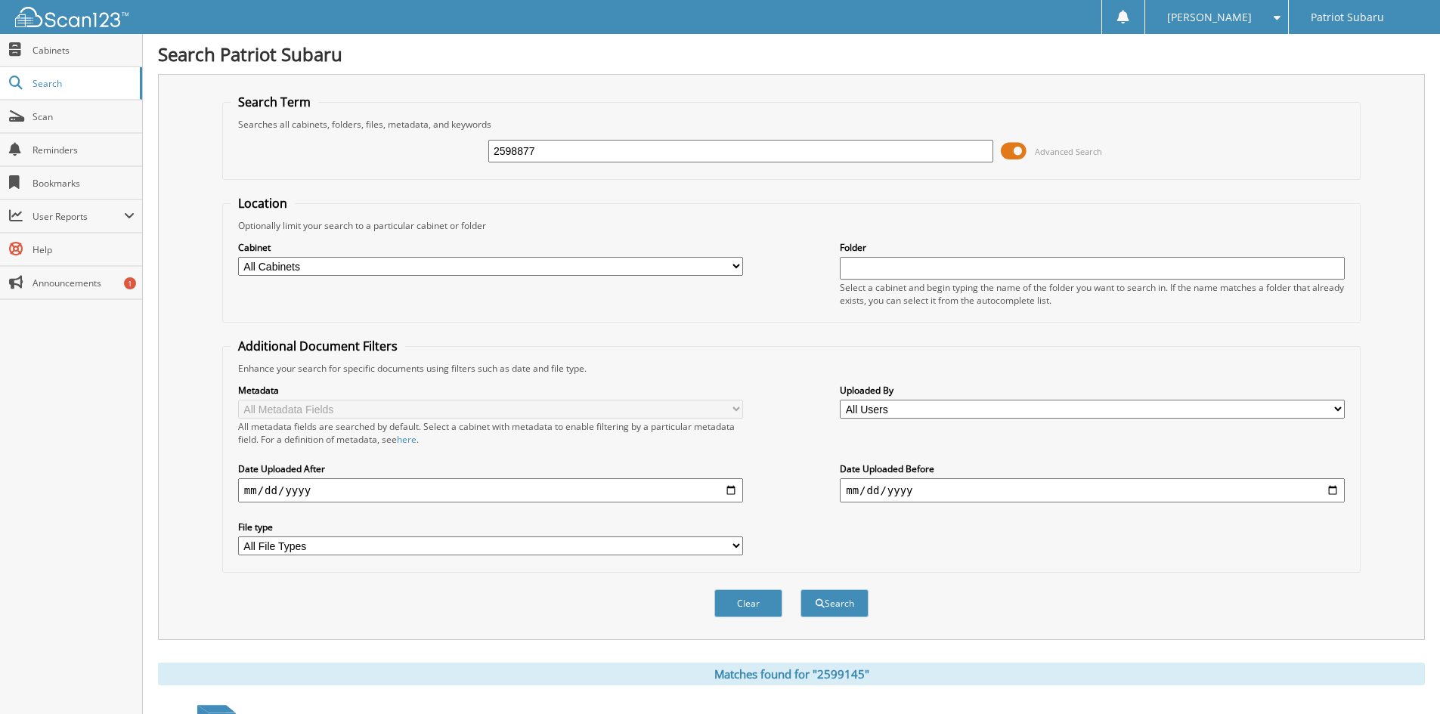
type input "2598877"
click at [800, 589] on button "Search" at bounding box center [834, 603] width 68 height 28
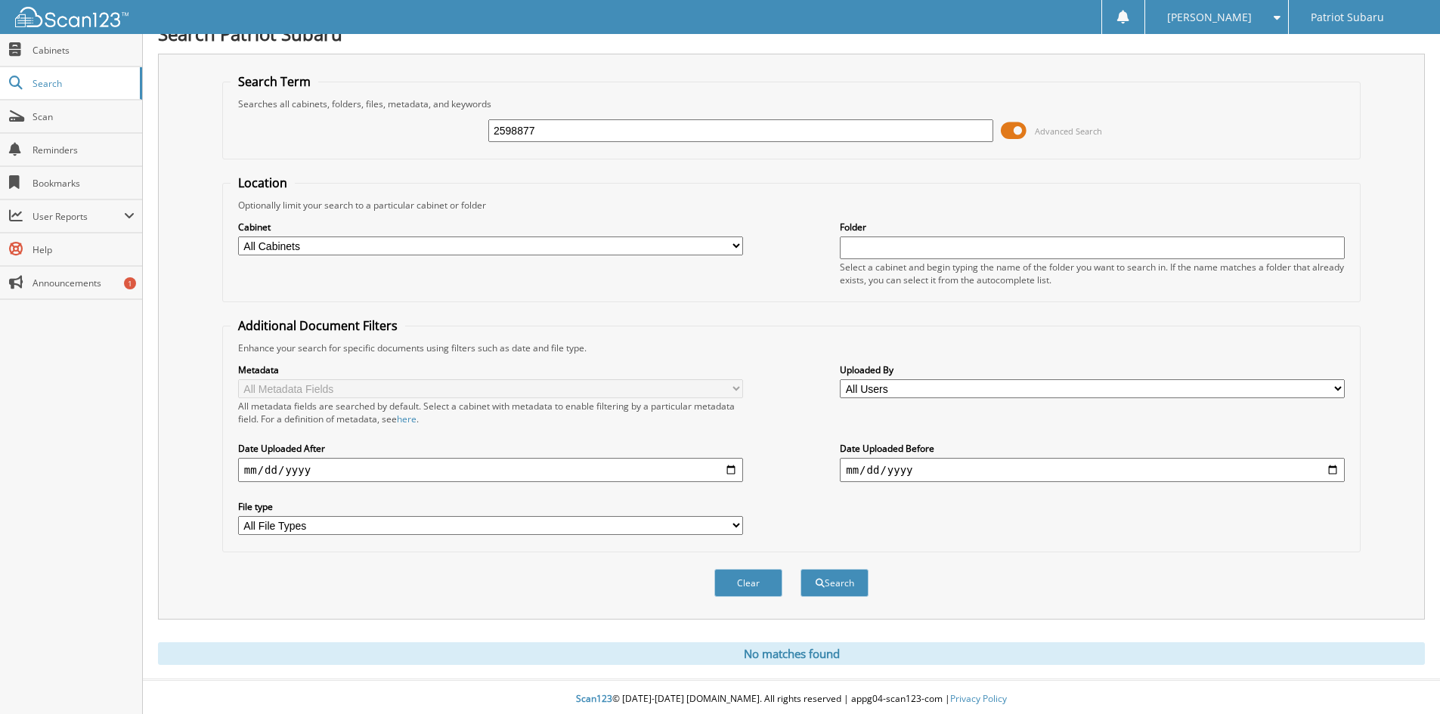
scroll to position [25, 0]
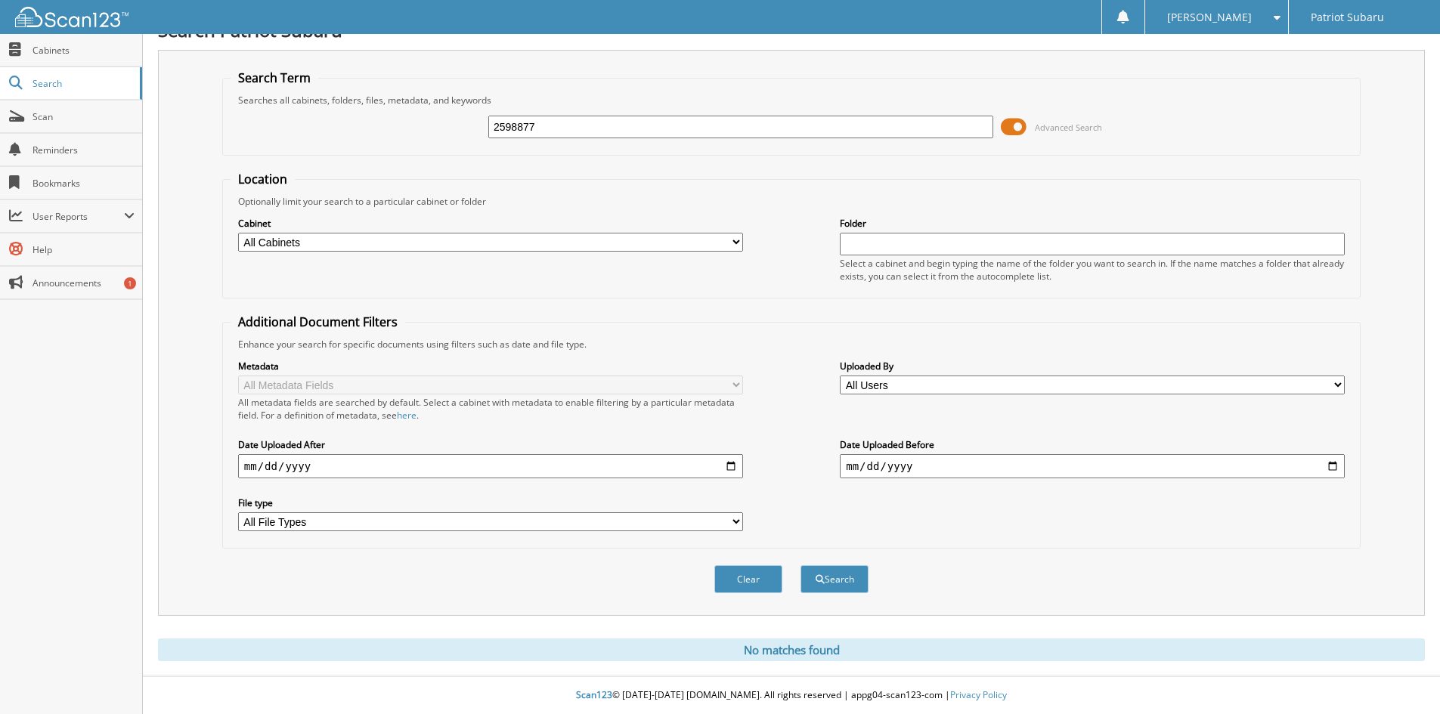
click at [575, 127] on input "2598877" at bounding box center [740, 127] width 505 height 23
type input "2598822"
click at [800, 565] on button "Search" at bounding box center [834, 579] width 68 height 28
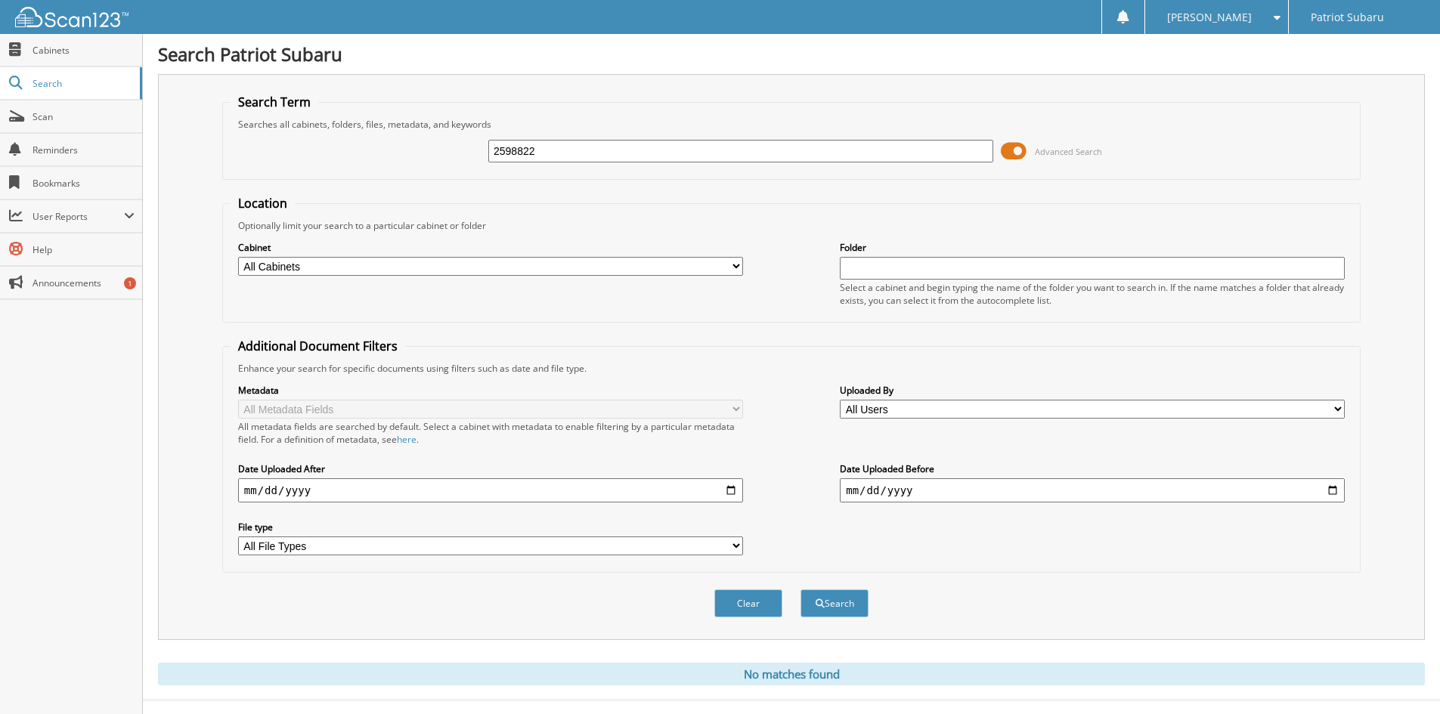
click at [653, 156] on input "2598822" at bounding box center [740, 151] width 505 height 23
type input "2598824"
click at [800, 589] on button "Search" at bounding box center [834, 603] width 68 height 28
click at [735, 614] on button "Clear" at bounding box center [748, 603] width 68 height 28
